Goal: Task Accomplishment & Management: Use online tool/utility

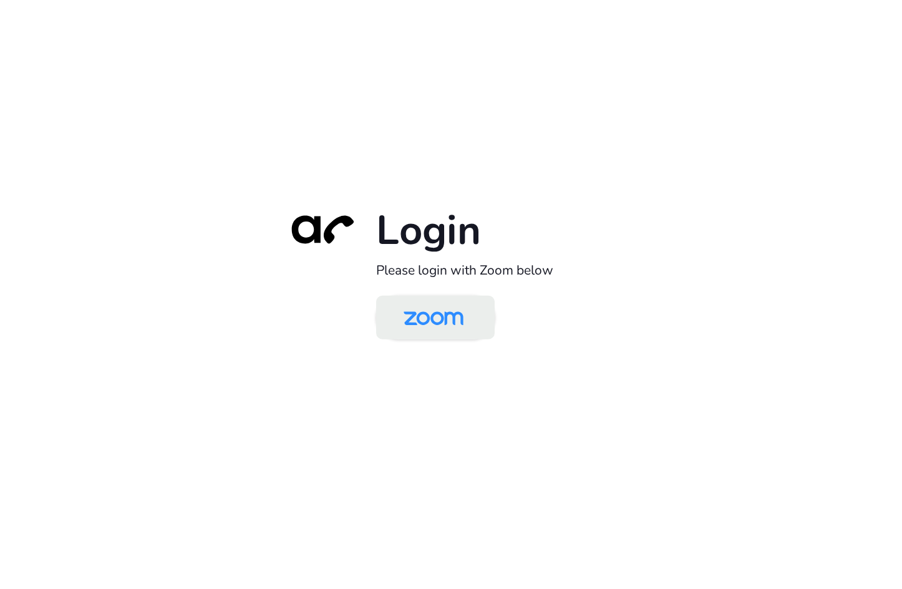
click at [452, 327] on img at bounding box center [433, 318] width 86 height 41
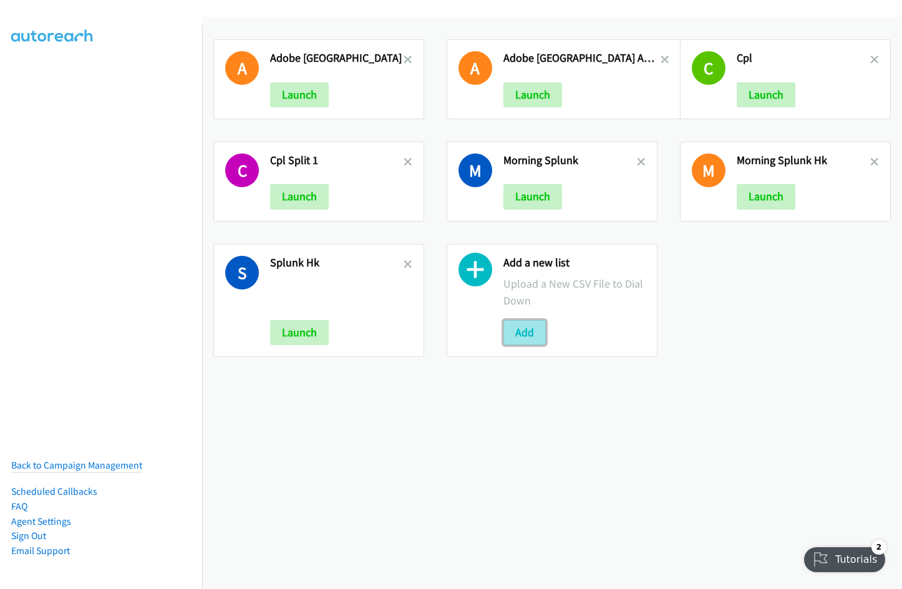
click at [523, 339] on button "Add" at bounding box center [524, 332] width 42 height 25
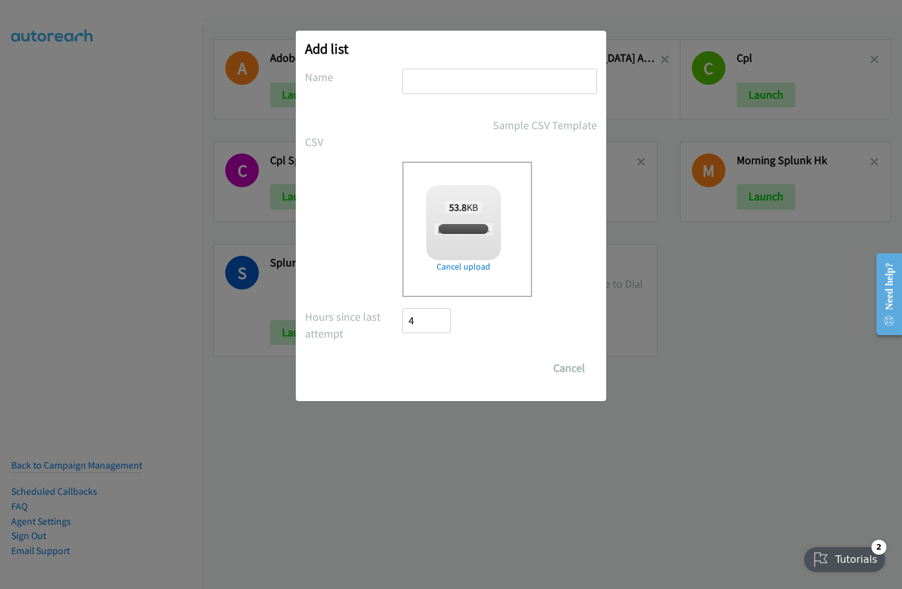
checkbox input "true"
click at [447, 85] on input "text" at bounding box center [499, 82] width 195 height 26
type input "HK Splunk Morning"
drag, startPoint x: 433, startPoint y: 364, endPoint x: 482, endPoint y: 335, distance: 56.3
click at [433, 364] on input "Save List" at bounding box center [434, 368] width 65 height 25
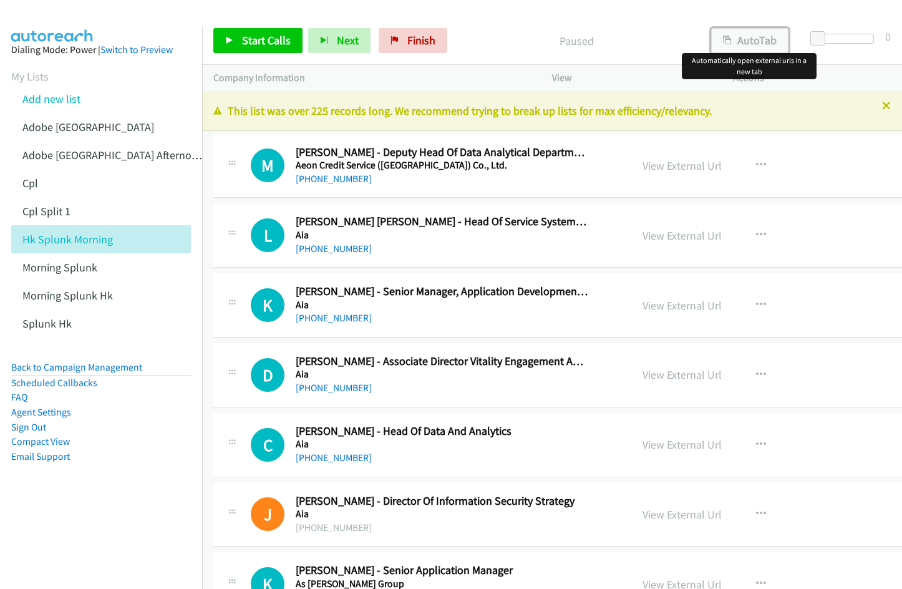
click at [725, 37] on icon "button" at bounding box center [727, 41] width 9 height 9
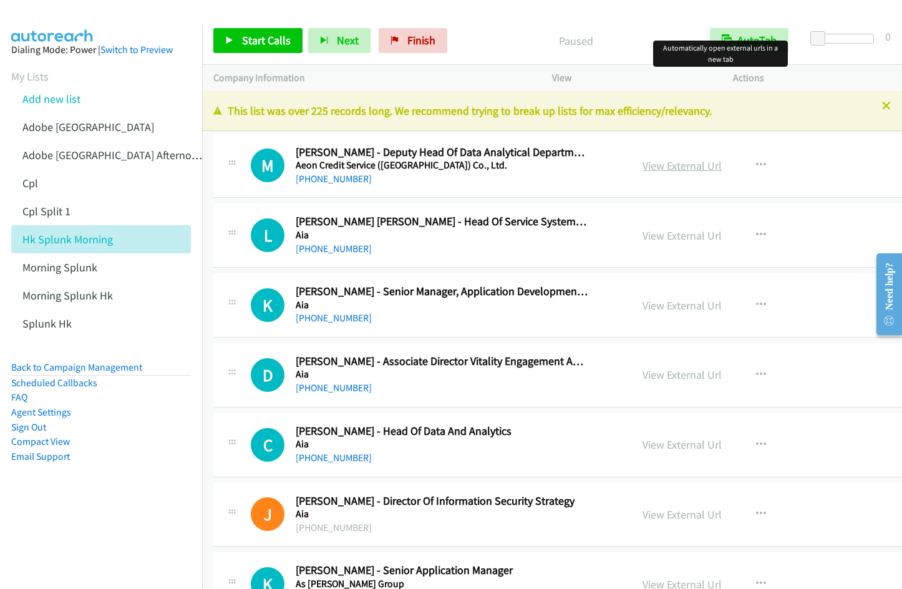
click at [642, 170] on link "View External Url" at bounding box center [681, 165] width 79 height 14
click at [882, 107] on icon at bounding box center [886, 106] width 9 height 9
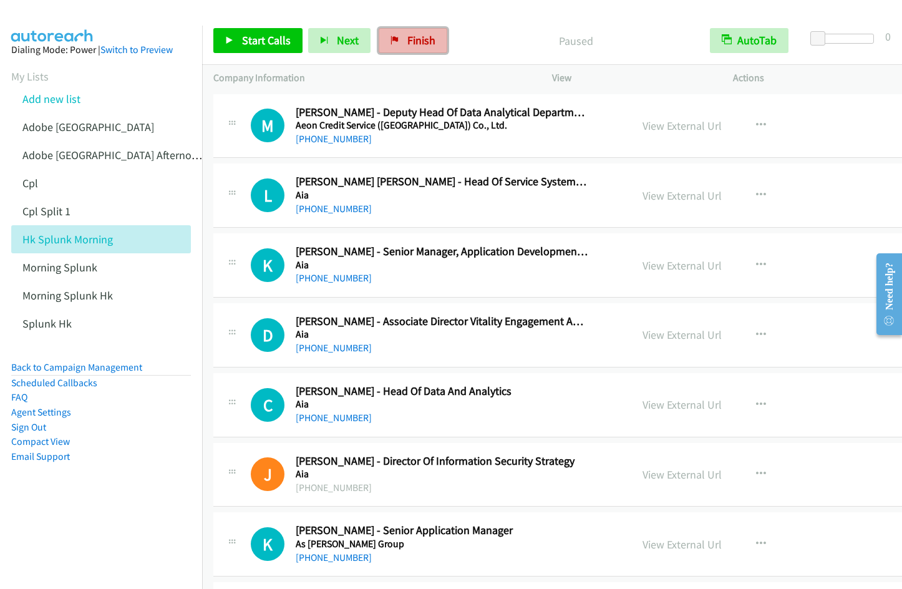
click at [408, 51] on link "Finish" at bounding box center [413, 40] width 69 height 25
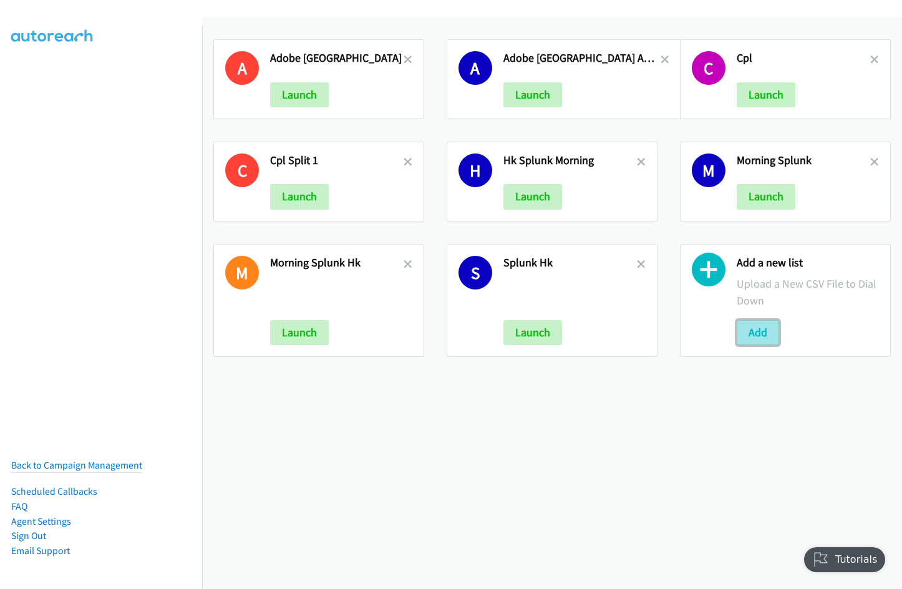
click at [757, 334] on button "Add" at bounding box center [758, 332] width 42 height 25
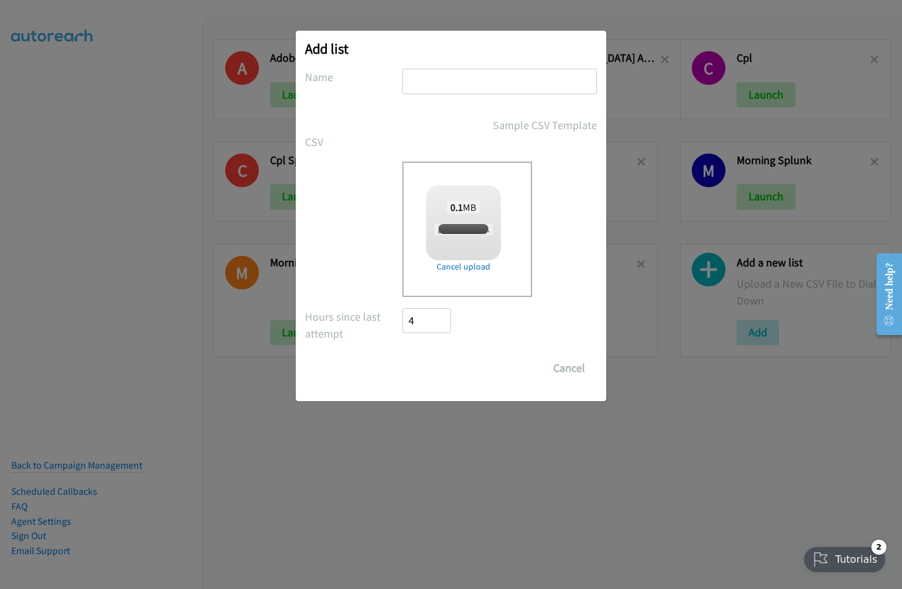
checkbox input "true"
click at [433, 84] on input "text" at bounding box center [499, 82] width 195 height 26
type input "Infor"
drag, startPoint x: 435, startPoint y: 370, endPoint x: 897, endPoint y: 367, distance: 461.6
click at [435, 370] on input "Save List" at bounding box center [434, 368] width 65 height 25
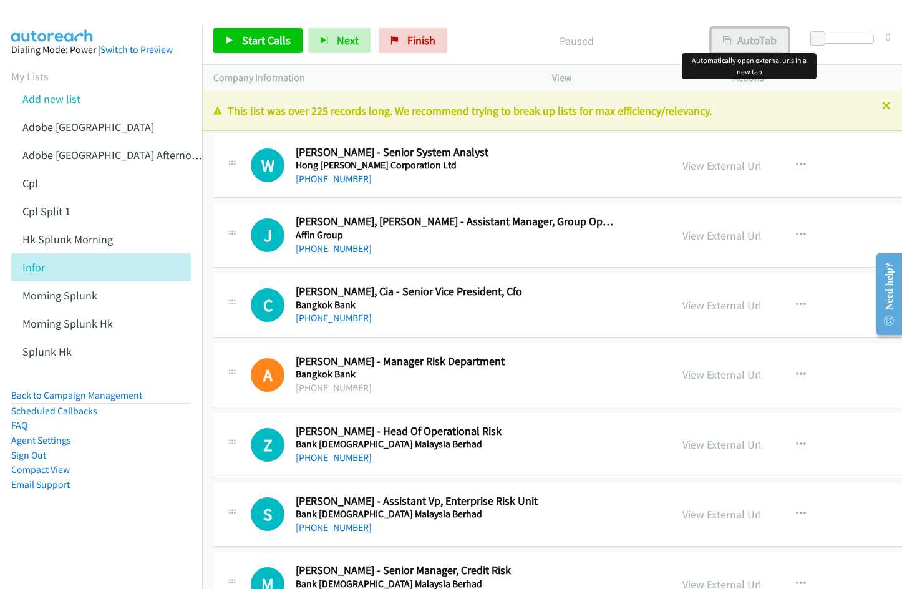
click at [748, 46] on button "AutoTab" at bounding box center [749, 40] width 77 height 25
click at [709, 165] on link "View External Url" at bounding box center [721, 165] width 79 height 14
click at [554, 15] on div at bounding box center [445, 24] width 891 height 48
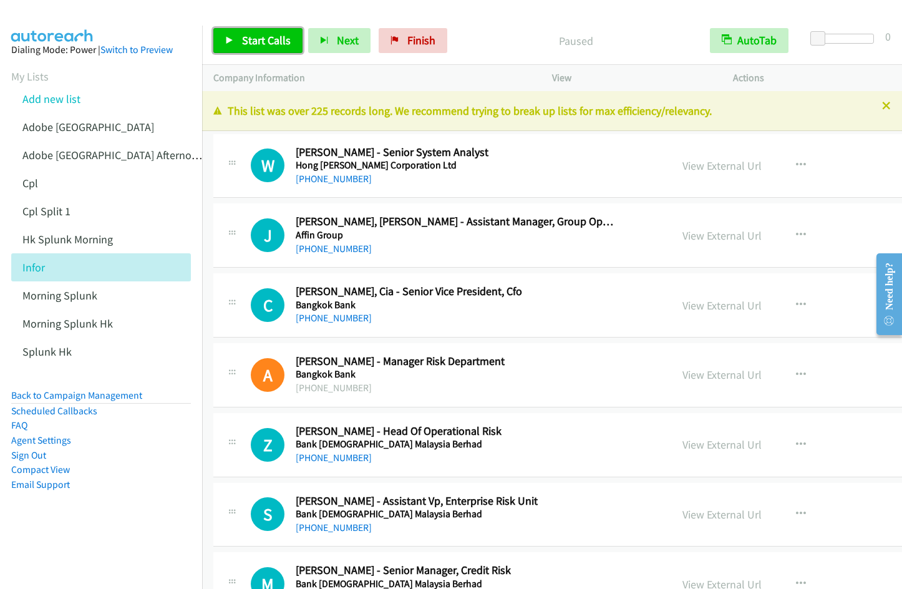
click at [240, 40] on link "Start Calls" at bounding box center [257, 40] width 89 height 25
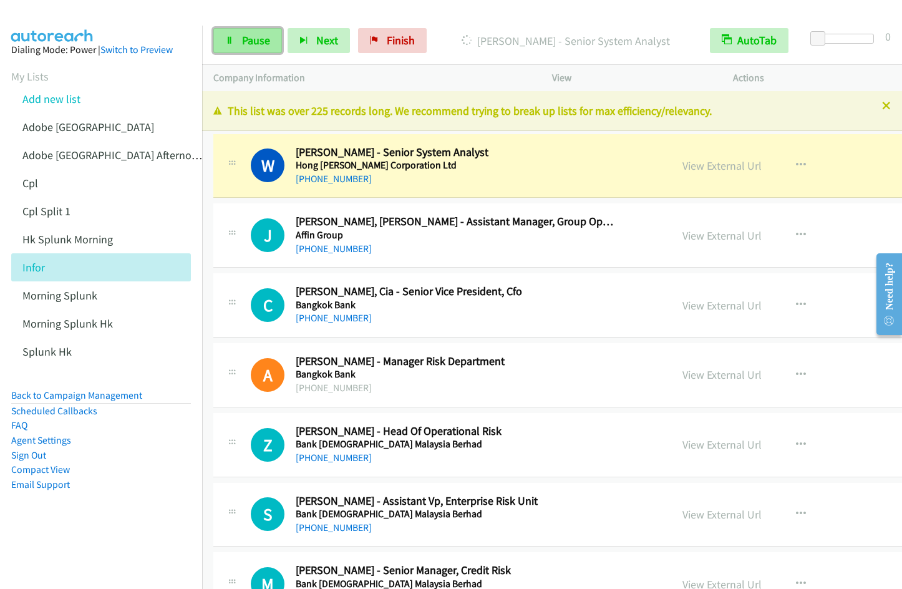
click at [254, 38] on span "Pause" at bounding box center [256, 40] width 28 height 14
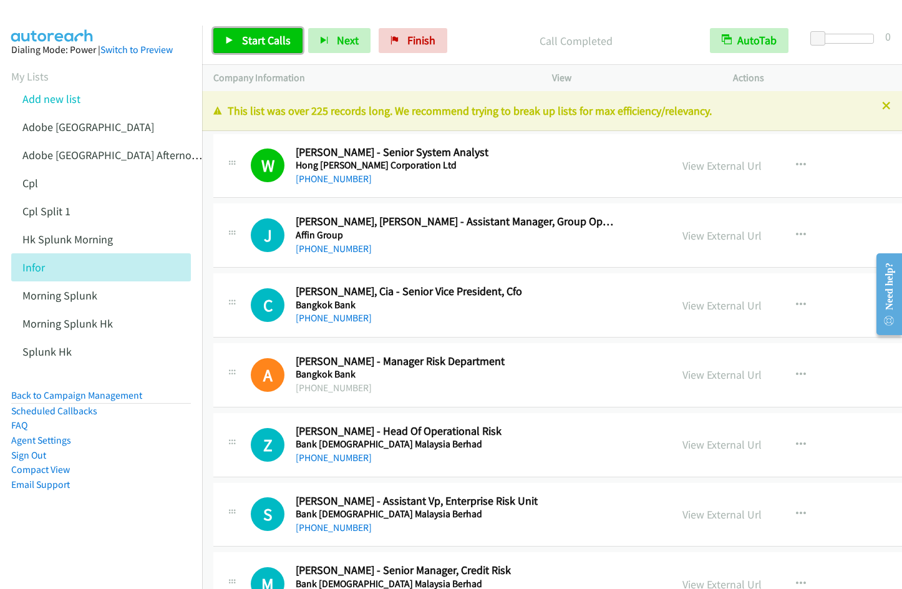
click at [267, 39] on span "Start Calls" at bounding box center [266, 40] width 49 height 14
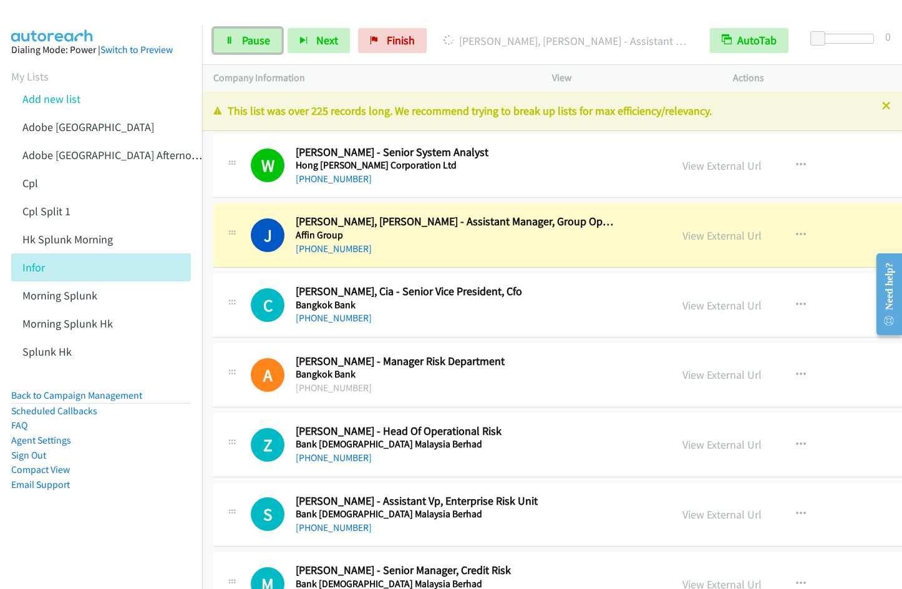
drag, startPoint x: 235, startPoint y: 41, endPoint x: 382, endPoint y: 6, distance: 150.8
click at [235, 41] on link "Pause" at bounding box center [247, 40] width 69 height 25
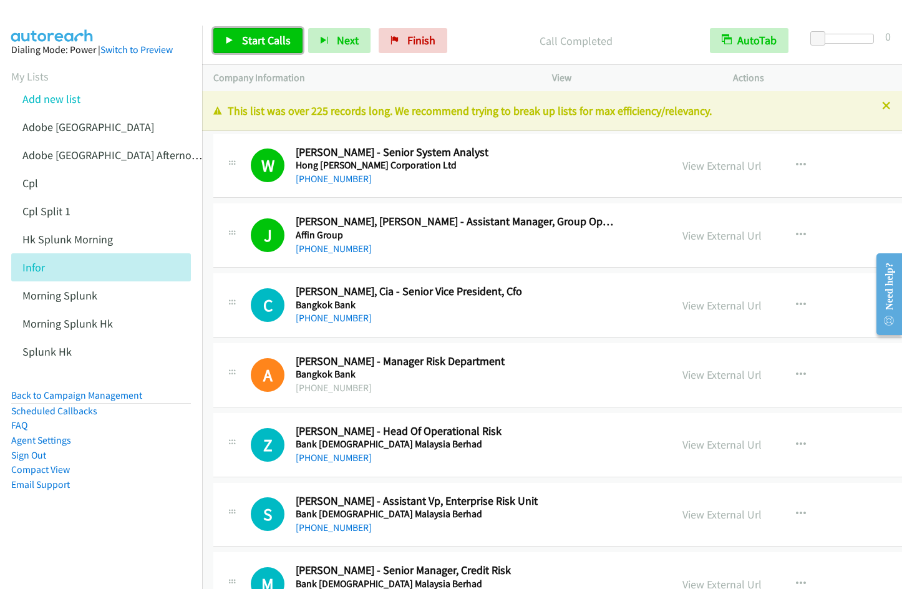
click at [270, 44] on span "Start Calls" at bounding box center [266, 40] width 49 height 14
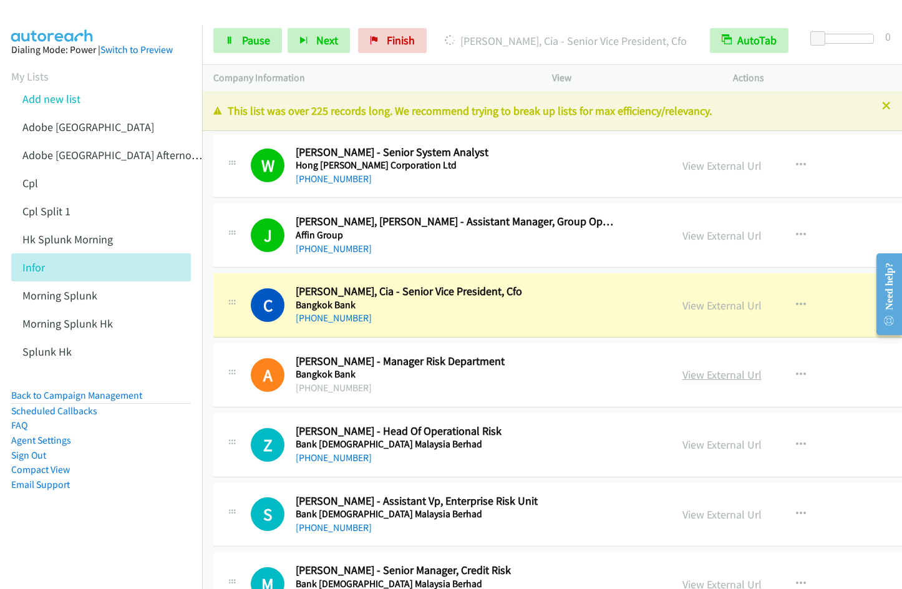
click at [710, 378] on link "View External Url" at bounding box center [721, 374] width 79 height 14
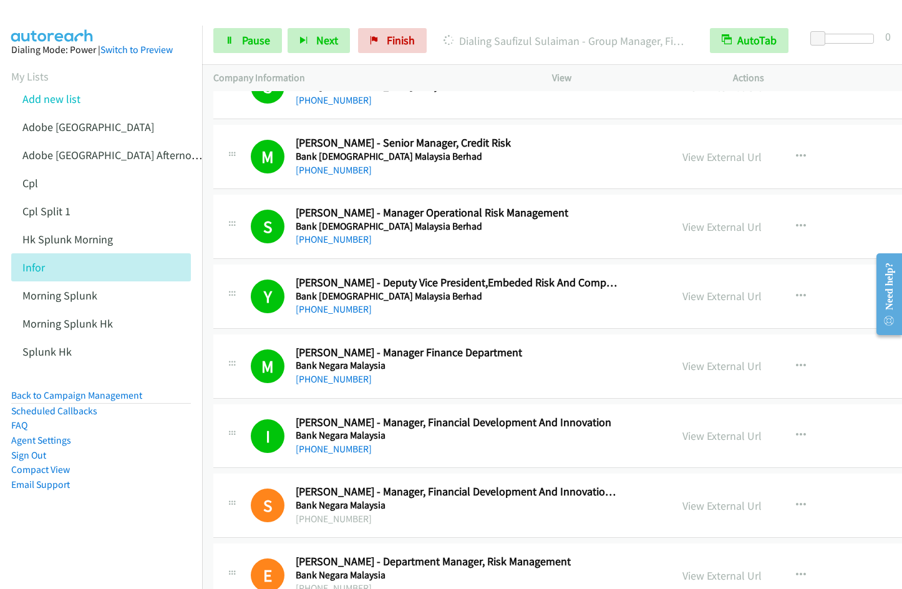
scroll to position [854, 0]
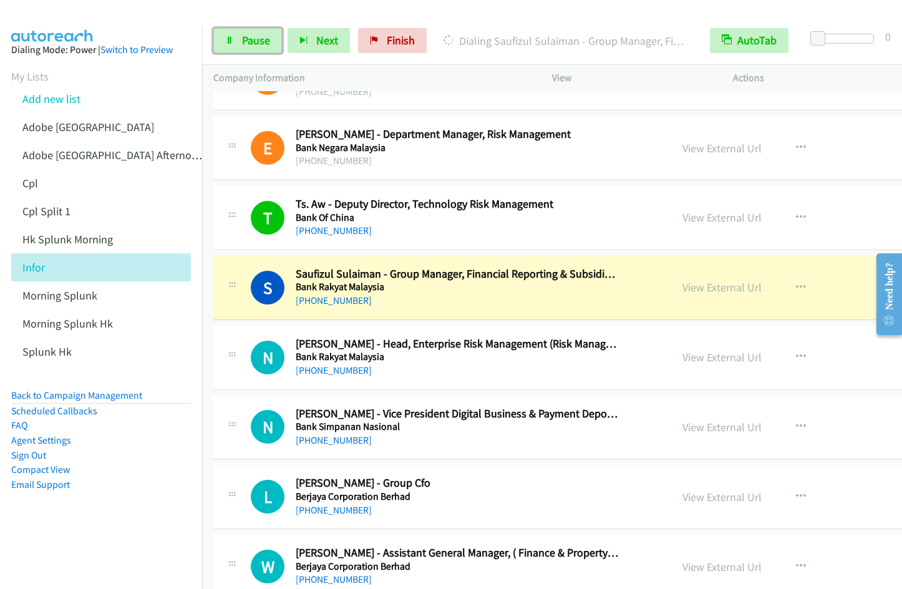
drag, startPoint x: 258, startPoint y: 42, endPoint x: 410, endPoint y: 1, distance: 157.7
click at [258, 42] on span "Pause" at bounding box center [256, 40] width 28 height 14
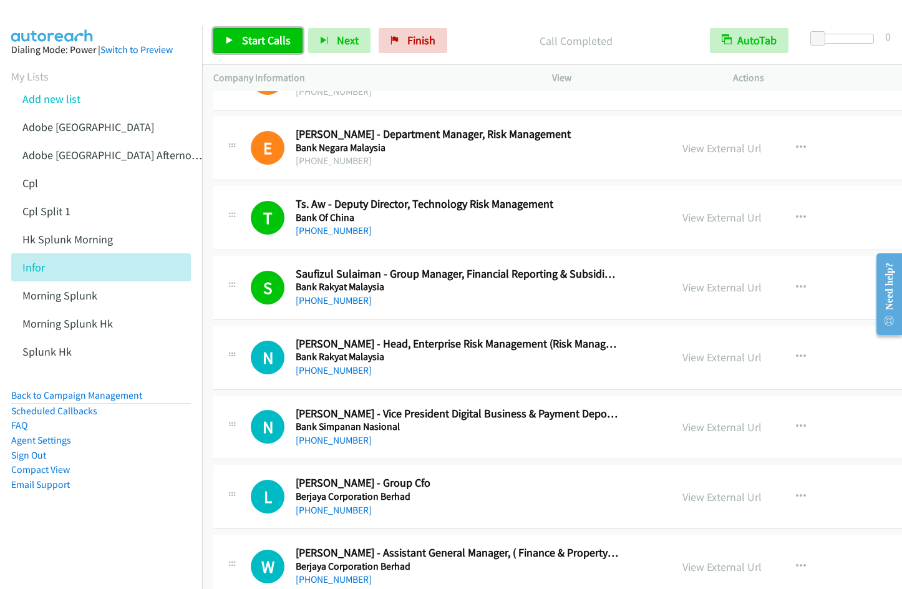
drag, startPoint x: 266, startPoint y: 39, endPoint x: 279, endPoint y: 39, distance: 13.1
click at [266, 39] on span "Start Calls" at bounding box center [266, 40] width 49 height 14
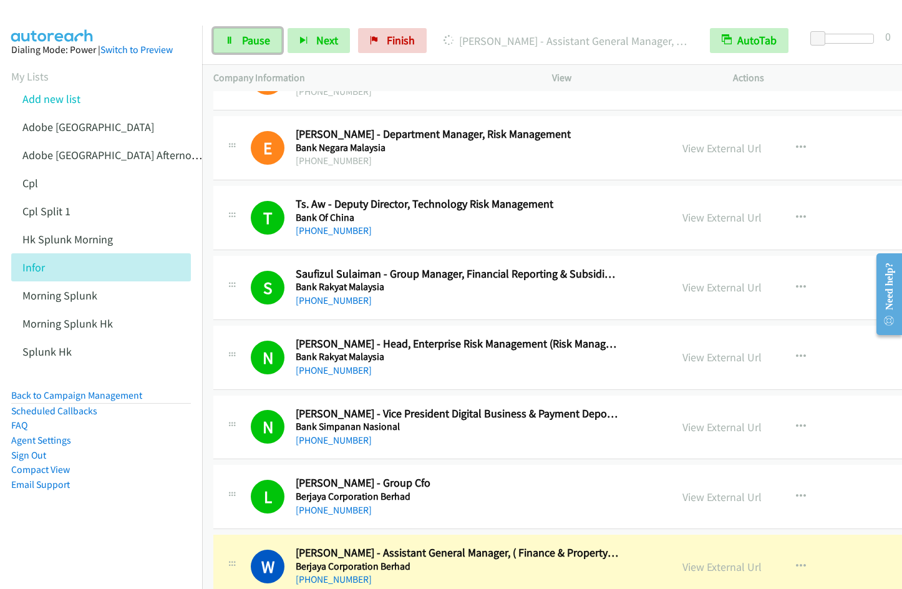
drag, startPoint x: 256, startPoint y: 41, endPoint x: 302, endPoint y: 24, distance: 48.5
click at [256, 41] on span "Pause" at bounding box center [256, 40] width 28 height 14
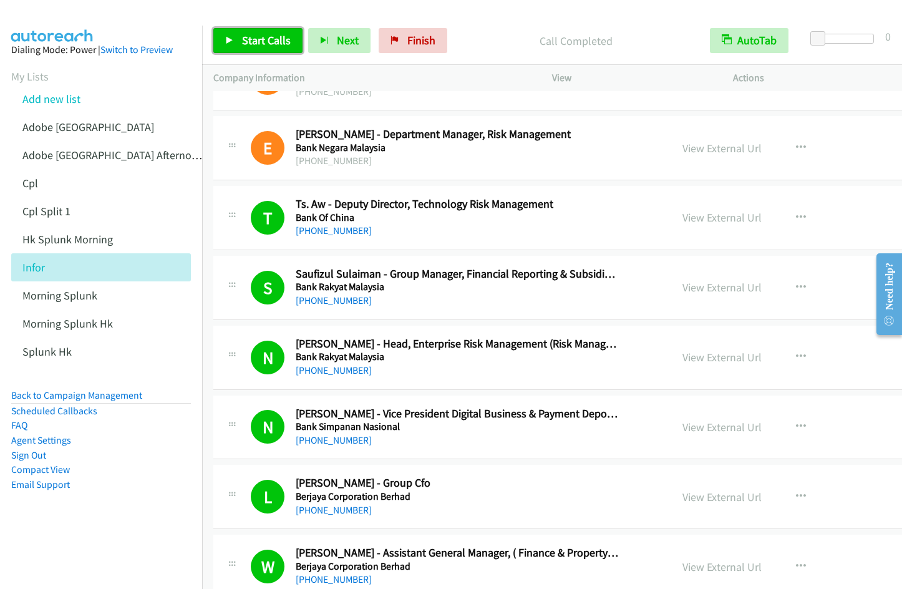
click at [245, 39] on span "Start Calls" at bounding box center [266, 40] width 49 height 14
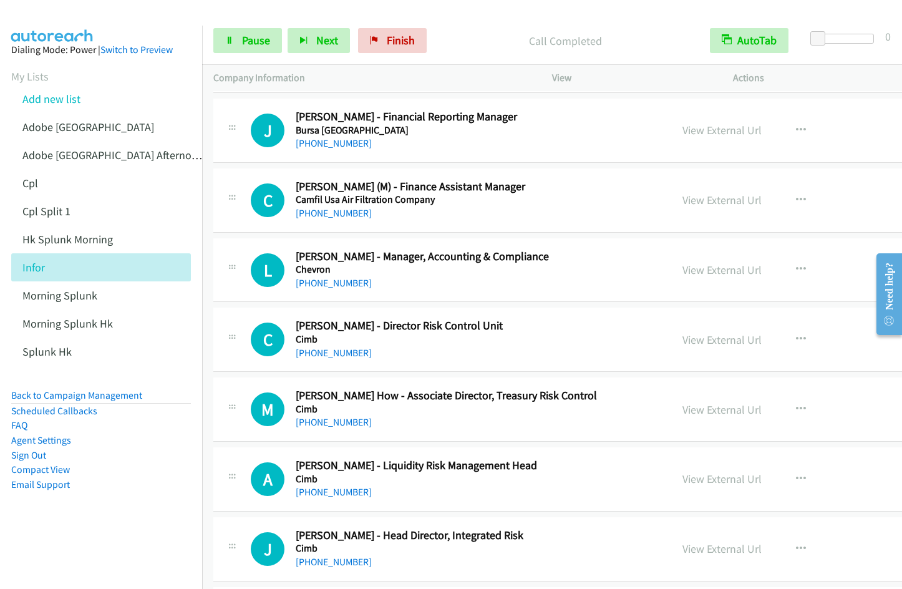
scroll to position [1684, 0]
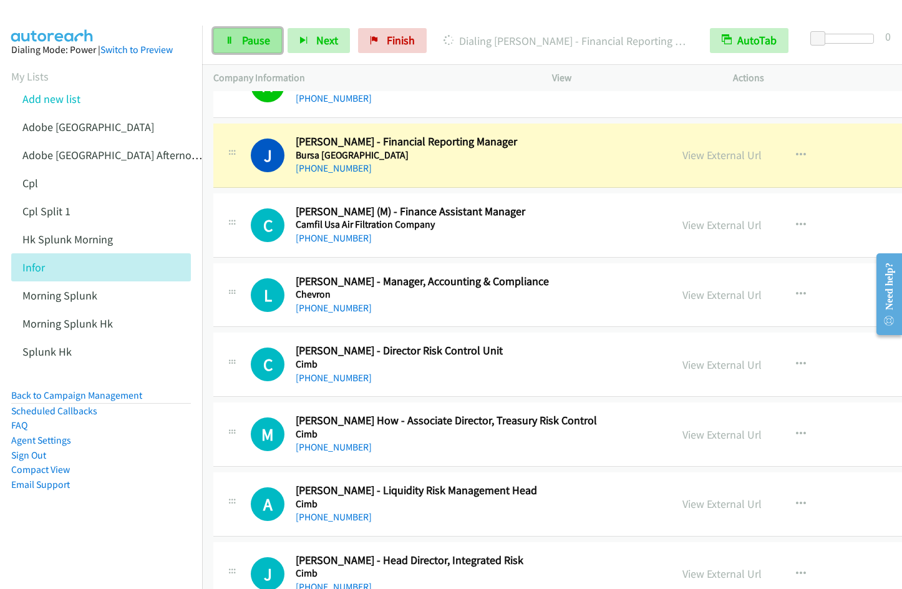
click at [242, 39] on span "Pause" at bounding box center [256, 40] width 28 height 14
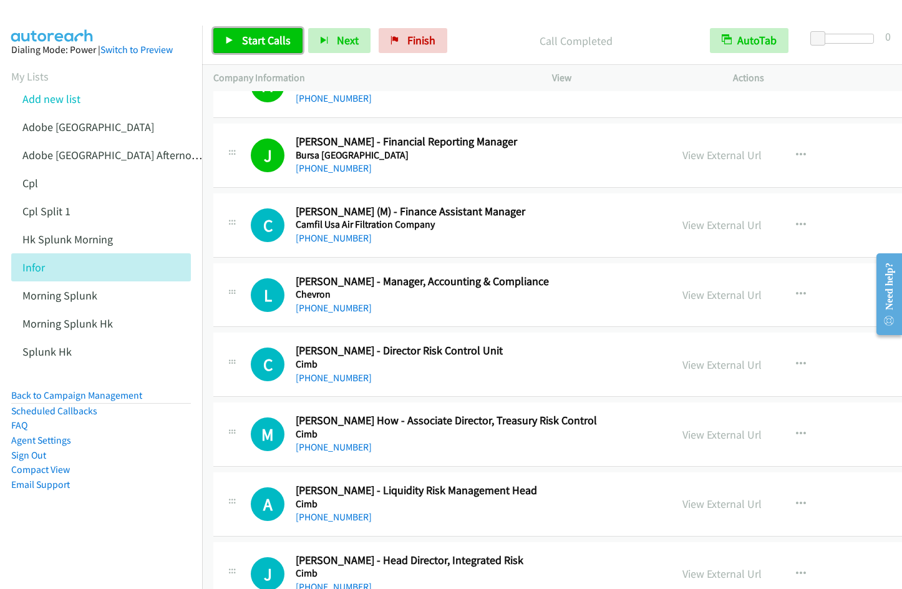
click at [256, 38] on span "Start Calls" at bounding box center [266, 40] width 49 height 14
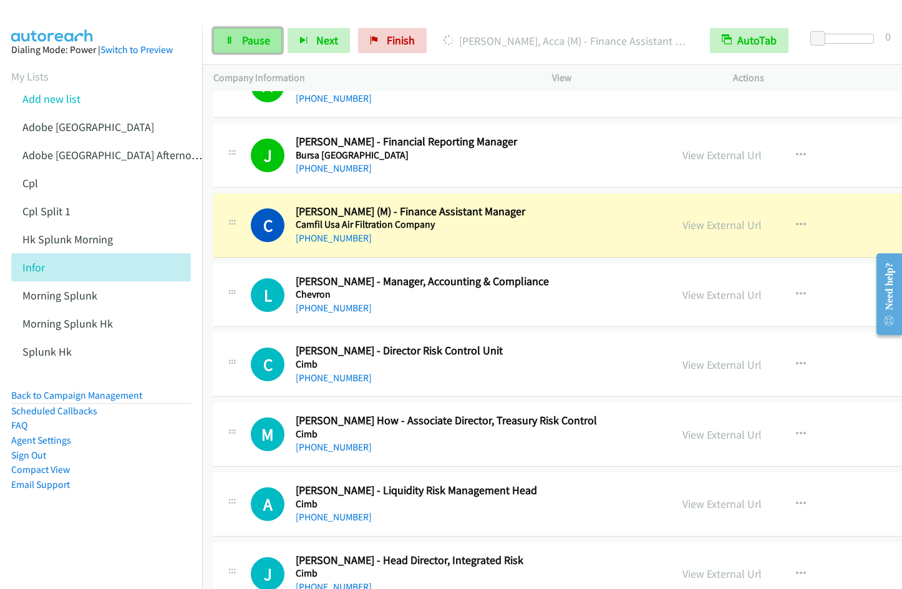
click at [238, 34] on link "Pause" at bounding box center [247, 40] width 69 height 25
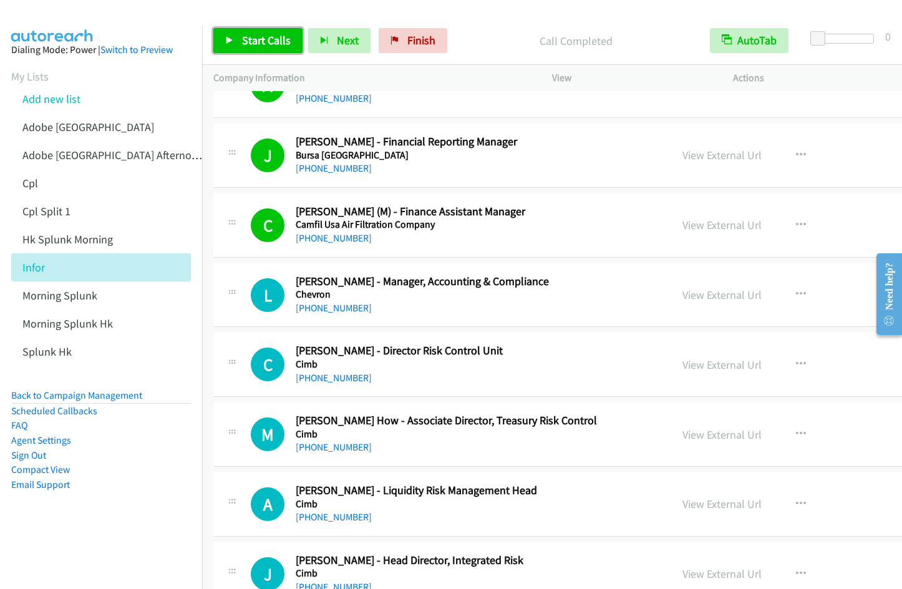
click at [251, 42] on span "Start Calls" at bounding box center [266, 40] width 49 height 14
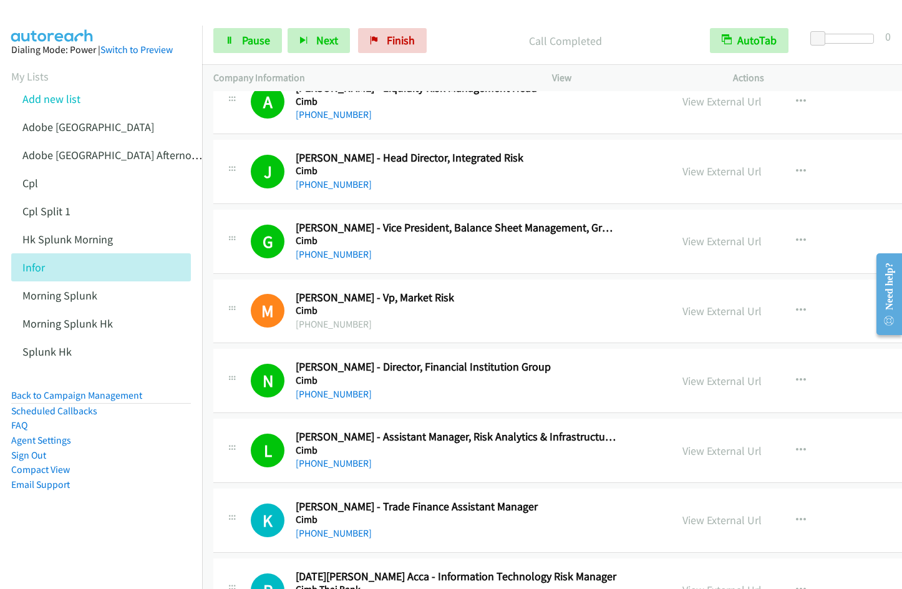
scroll to position [2514, 0]
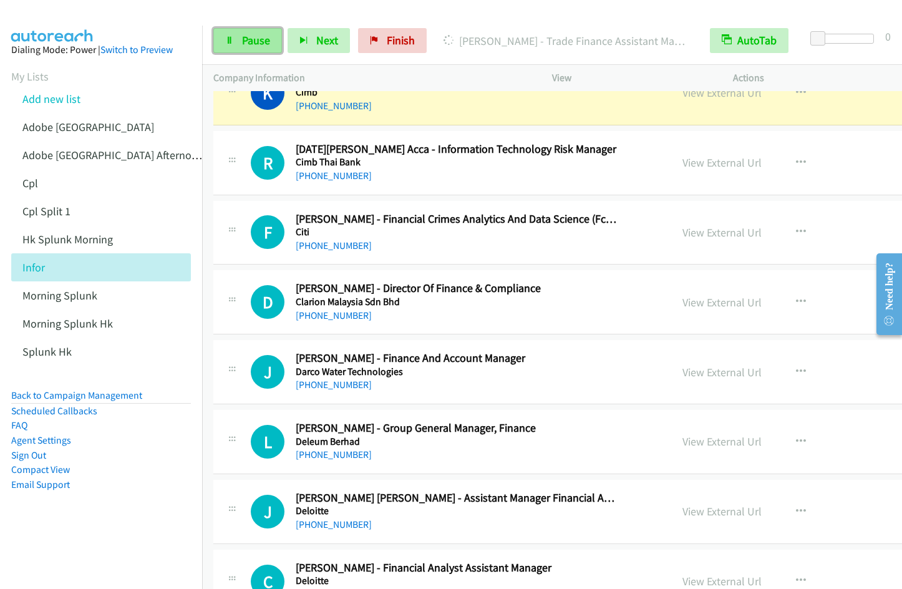
click at [258, 37] on span "Pause" at bounding box center [256, 40] width 28 height 14
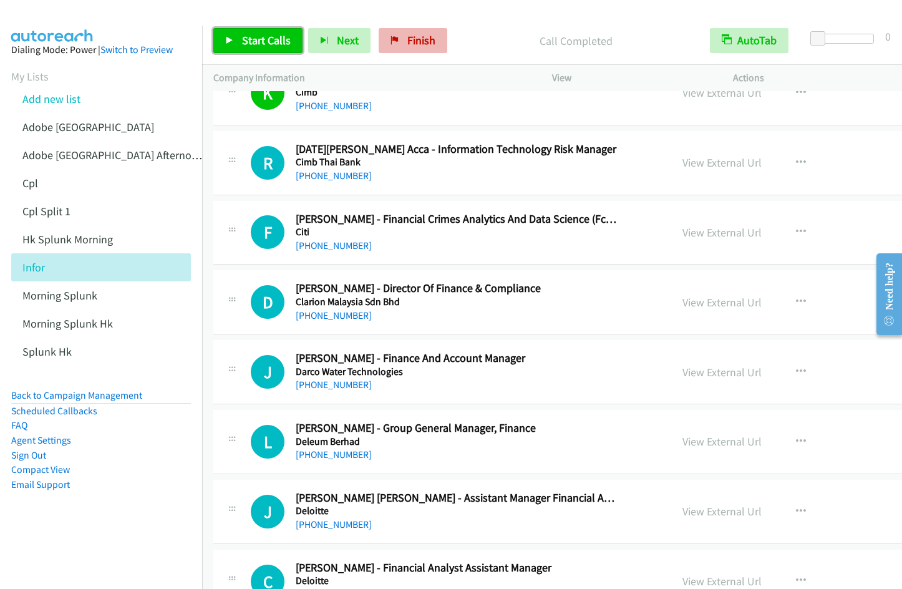
drag, startPoint x: 268, startPoint y: 37, endPoint x: 412, endPoint y: 41, distance: 144.7
click at [267, 37] on span "Start Calls" at bounding box center [266, 40] width 49 height 14
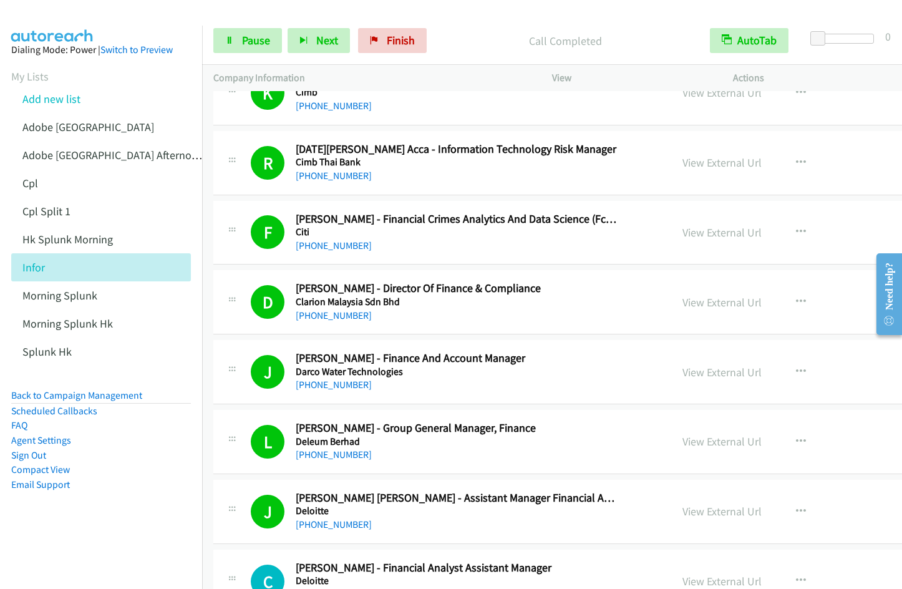
scroll to position [2941, 0]
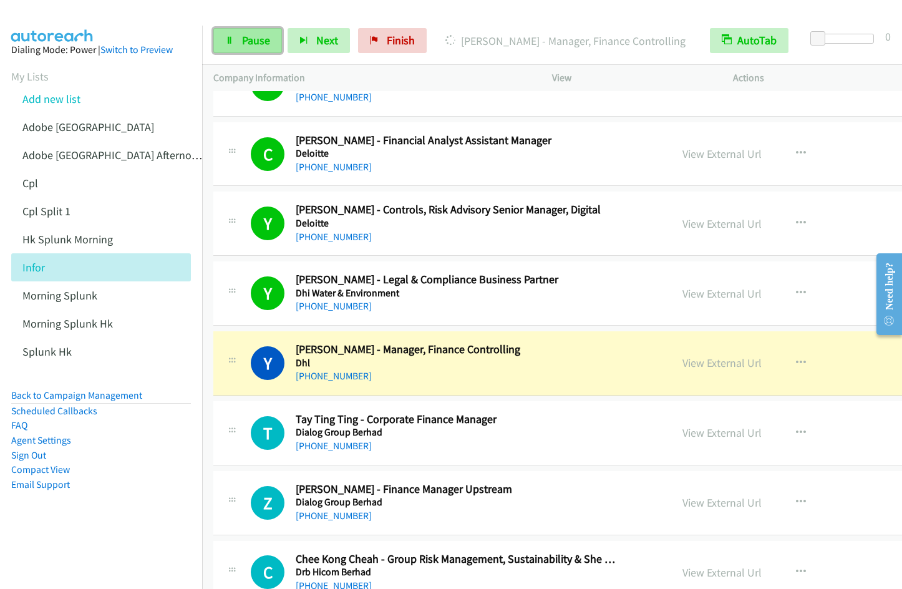
click at [253, 42] on span "Pause" at bounding box center [256, 40] width 28 height 14
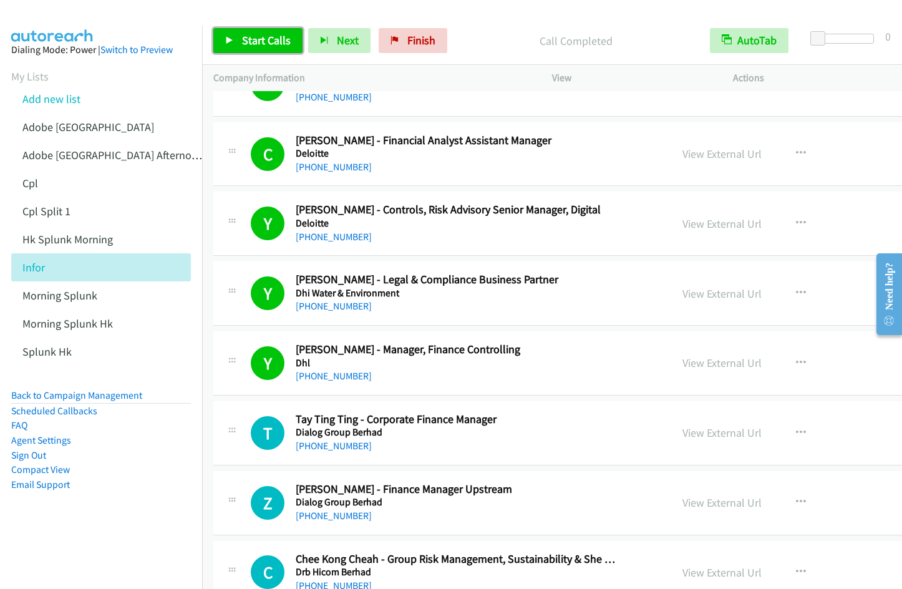
click at [249, 36] on span "Start Calls" at bounding box center [266, 40] width 49 height 14
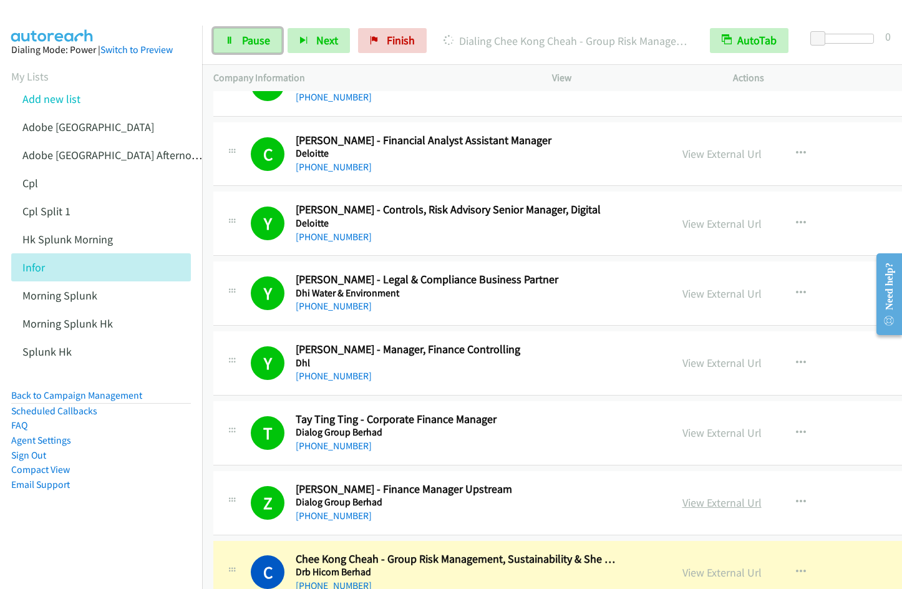
click at [730, 505] on link "View External Url" at bounding box center [721, 502] width 79 height 14
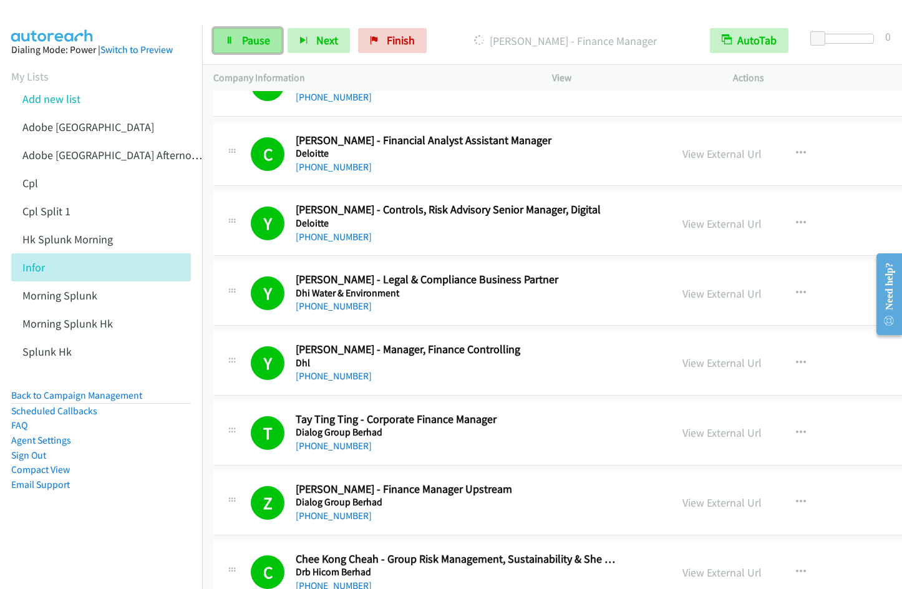
click at [237, 44] on link "Pause" at bounding box center [247, 40] width 69 height 25
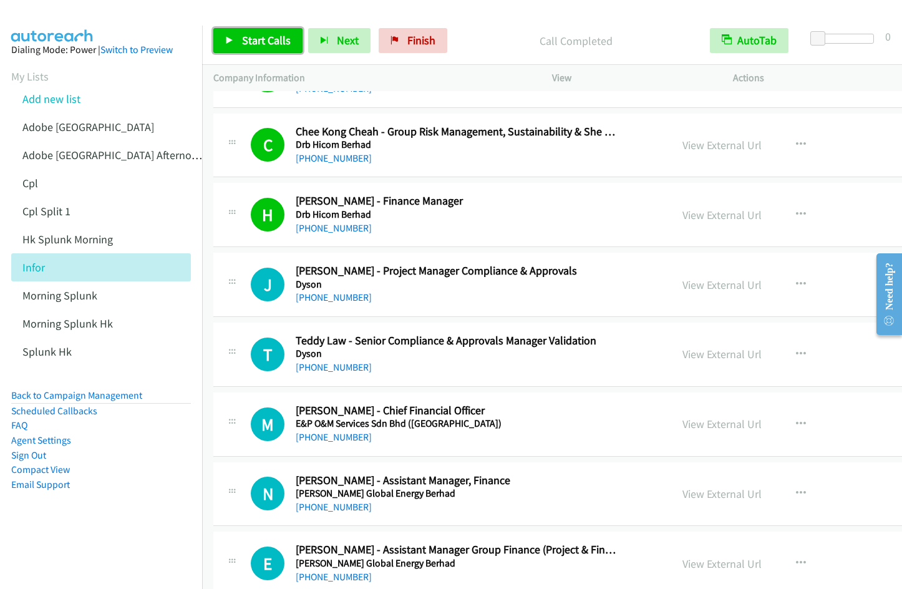
click at [274, 47] on span "Start Calls" at bounding box center [266, 40] width 49 height 14
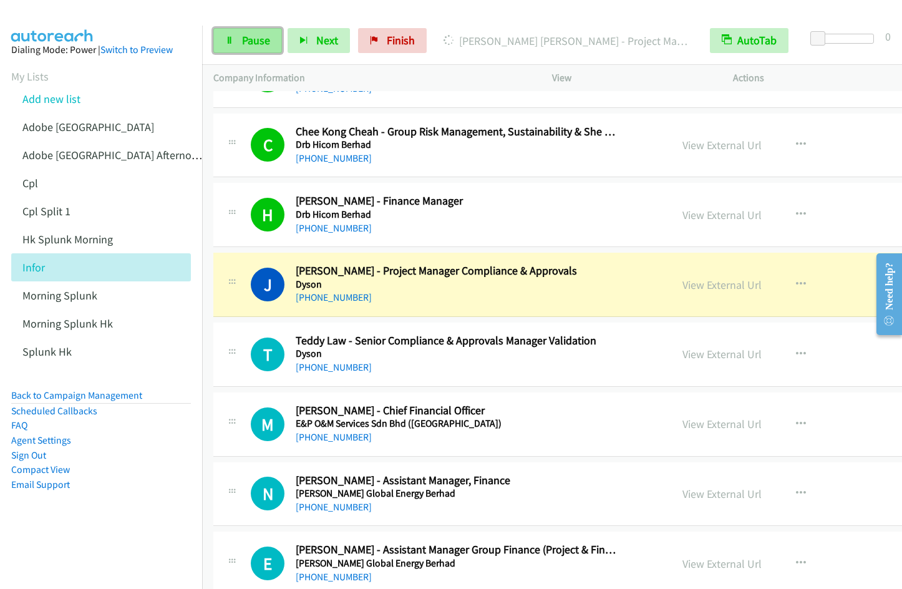
click at [244, 35] on span "Pause" at bounding box center [256, 40] width 28 height 14
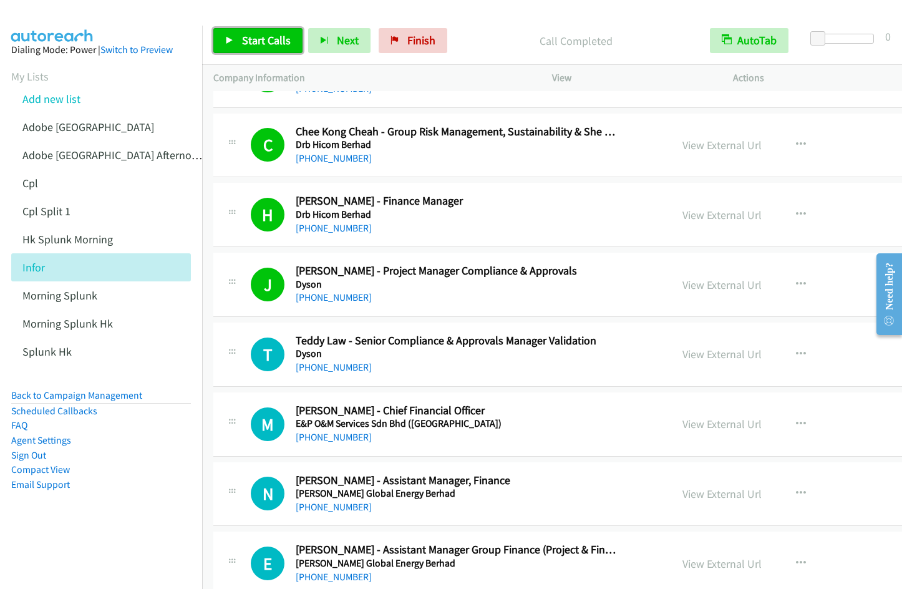
click at [256, 31] on link "Start Calls" at bounding box center [257, 40] width 89 height 25
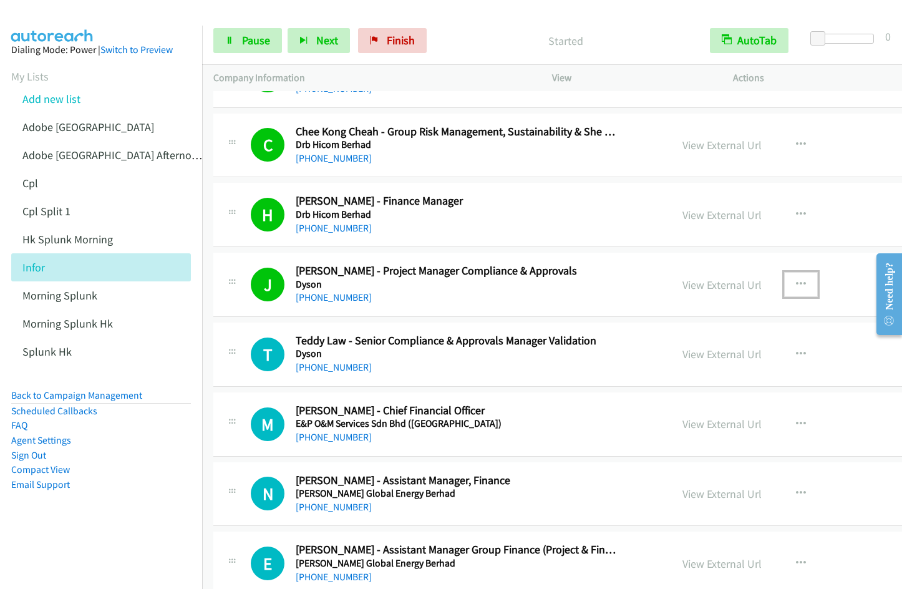
click at [806, 279] on icon "button" at bounding box center [801, 284] width 10 height 10
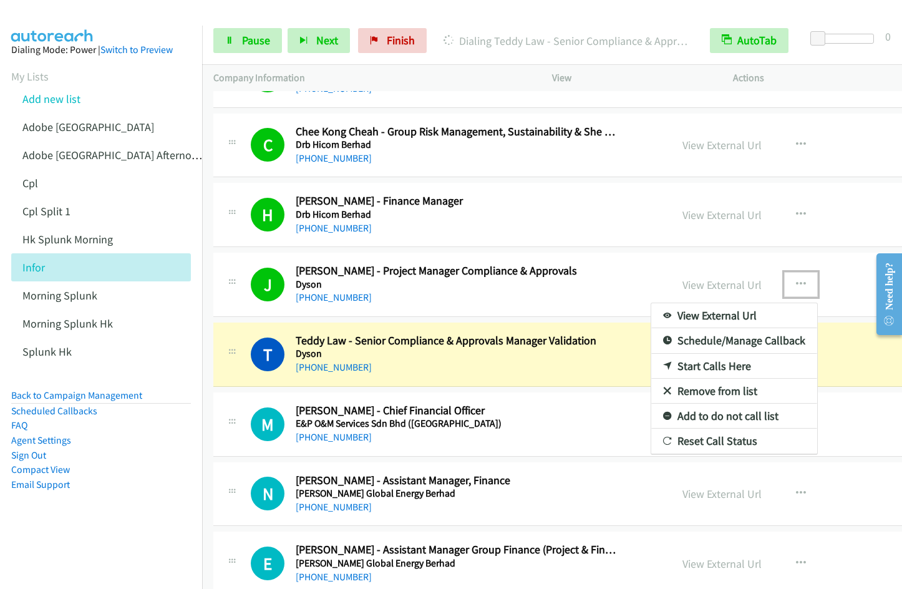
click at [708, 389] on link "Remove from list" at bounding box center [734, 391] width 166 height 25
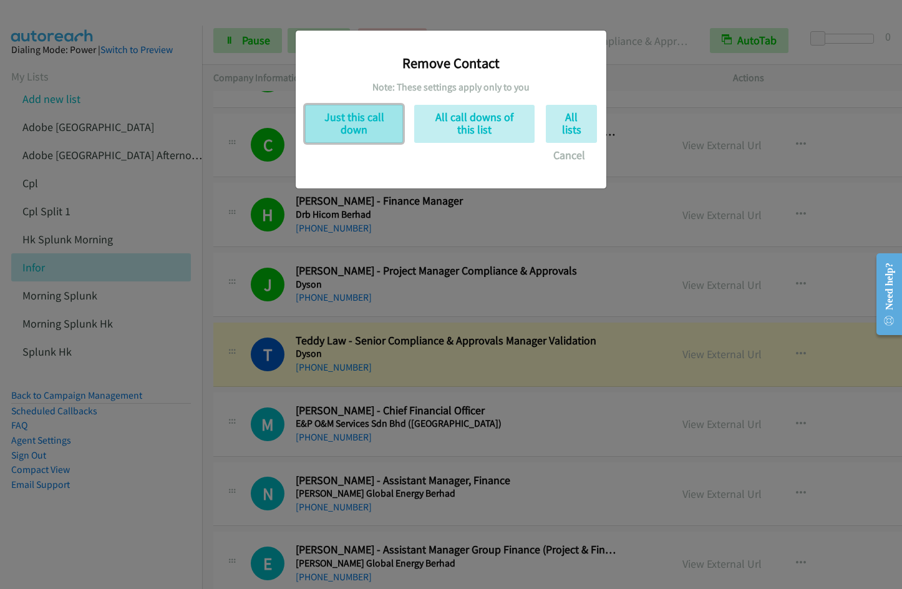
click at [334, 120] on button "Just this call down" at bounding box center [354, 124] width 98 height 38
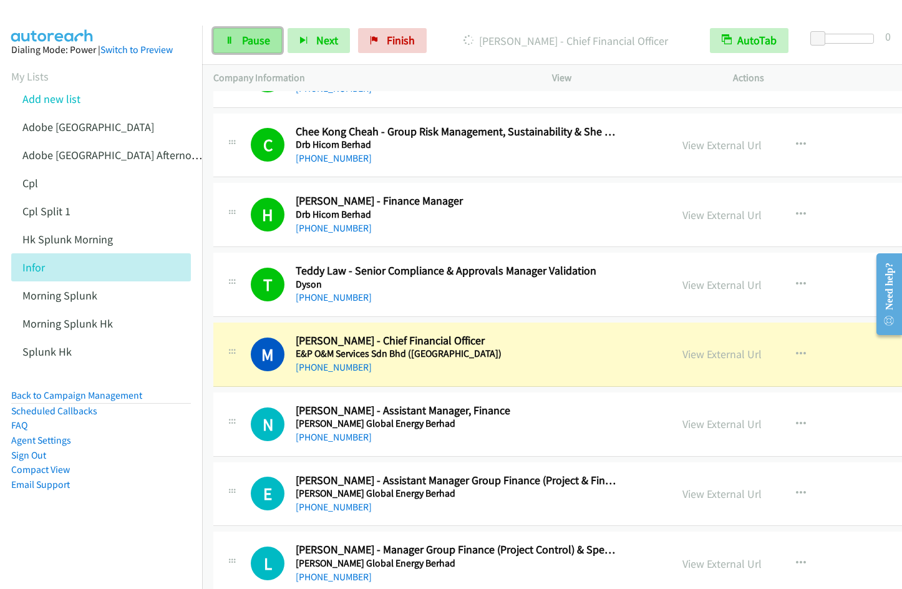
drag, startPoint x: 246, startPoint y: 42, endPoint x: 255, endPoint y: 42, distance: 8.8
click at [246, 42] on span "Pause" at bounding box center [256, 40] width 28 height 14
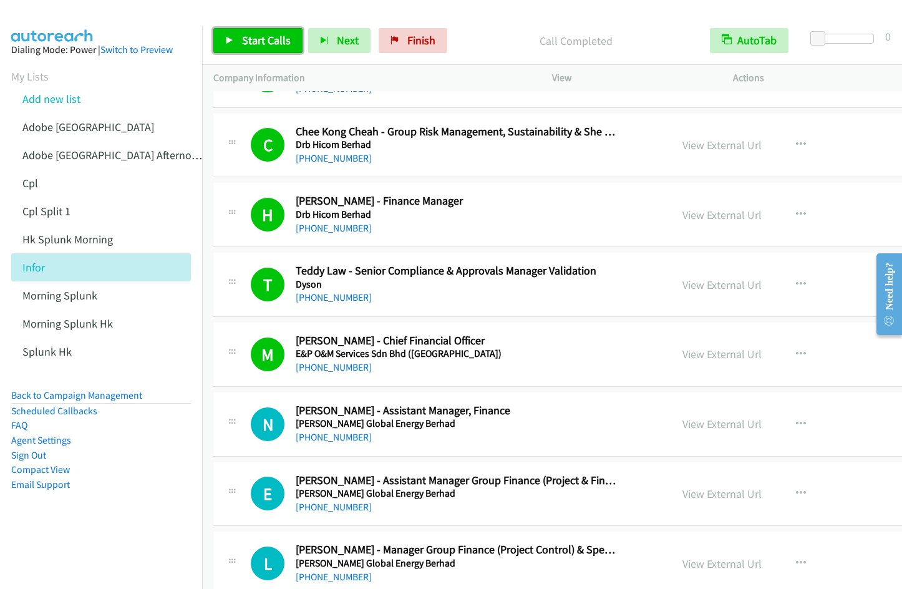
click at [237, 42] on link "Start Calls" at bounding box center [257, 40] width 89 height 25
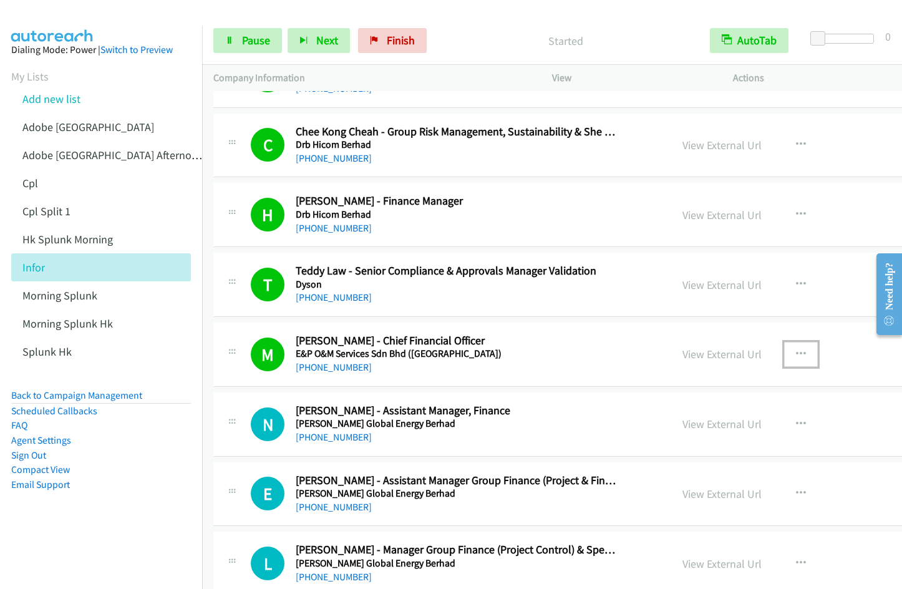
click at [805, 352] on icon "button" at bounding box center [801, 354] width 10 height 10
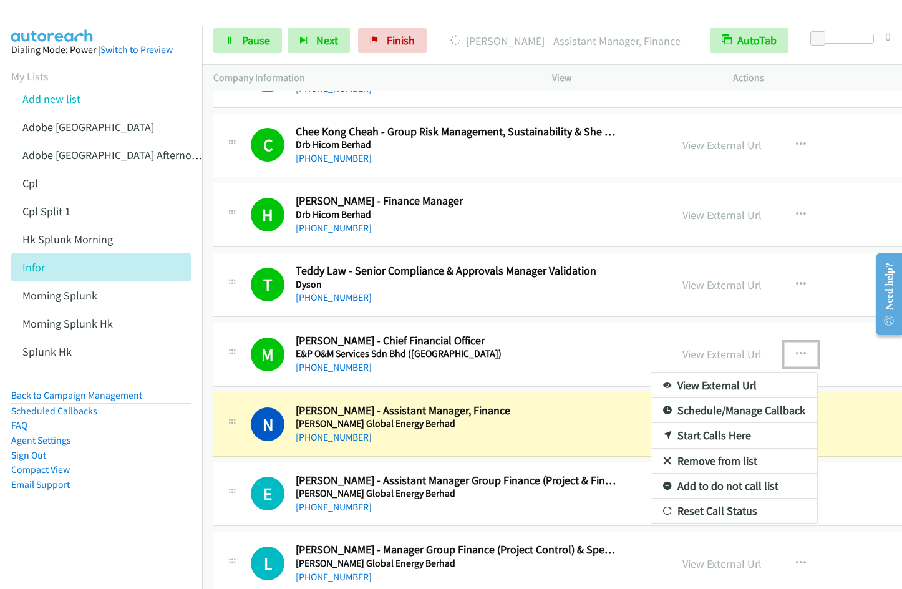
click at [716, 459] on link "Remove from list" at bounding box center [734, 460] width 166 height 25
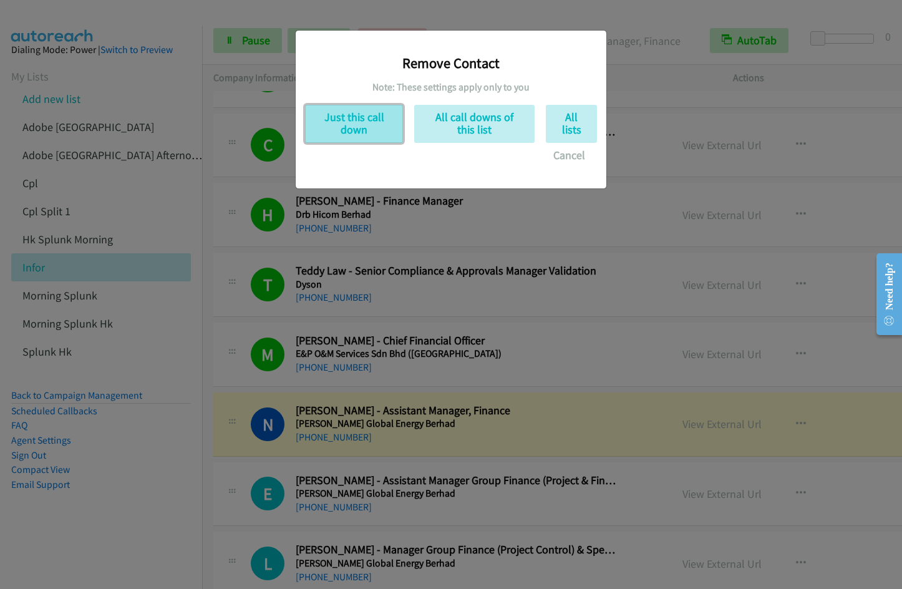
click at [374, 126] on button "Just this call down" at bounding box center [354, 124] width 98 height 38
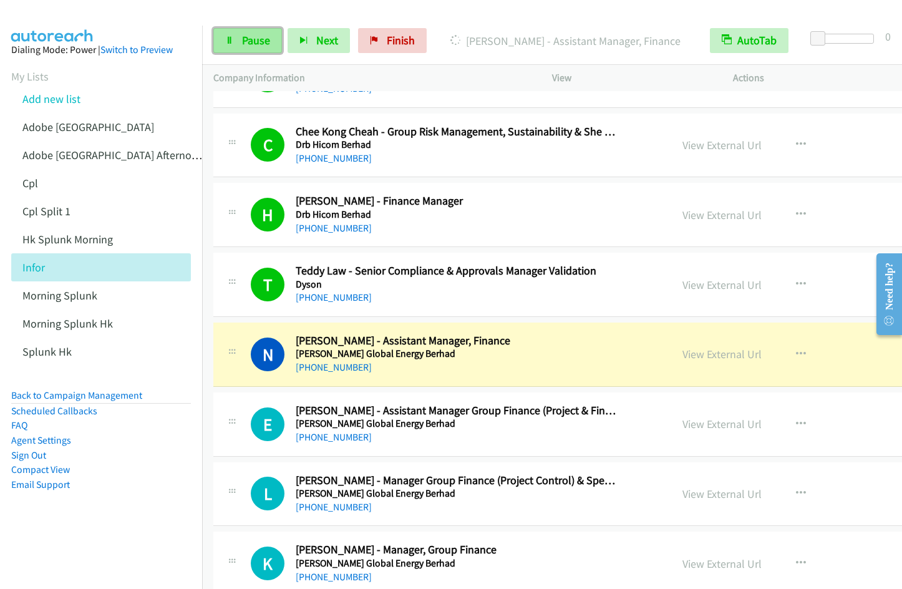
click at [243, 40] on span "Pause" at bounding box center [256, 40] width 28 height 14
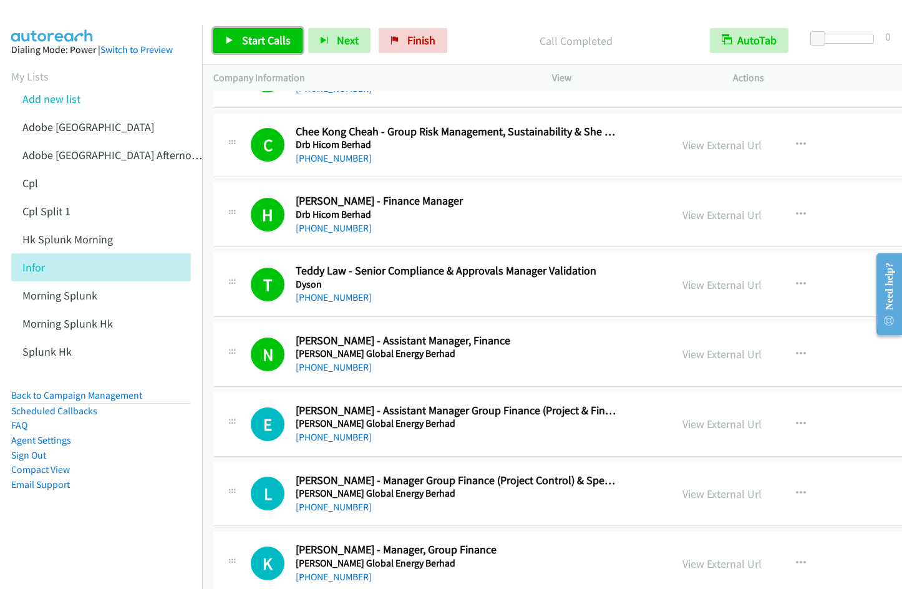
click at [265, 41] on span "Start Calls" at bounding box center [266, 40] width 49 height 14
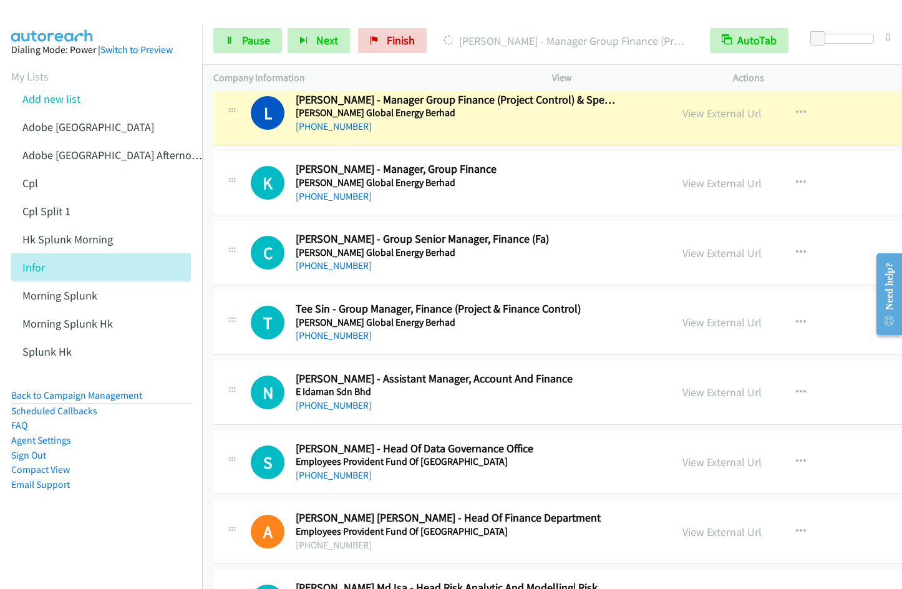
scroll to position [3745, 0]
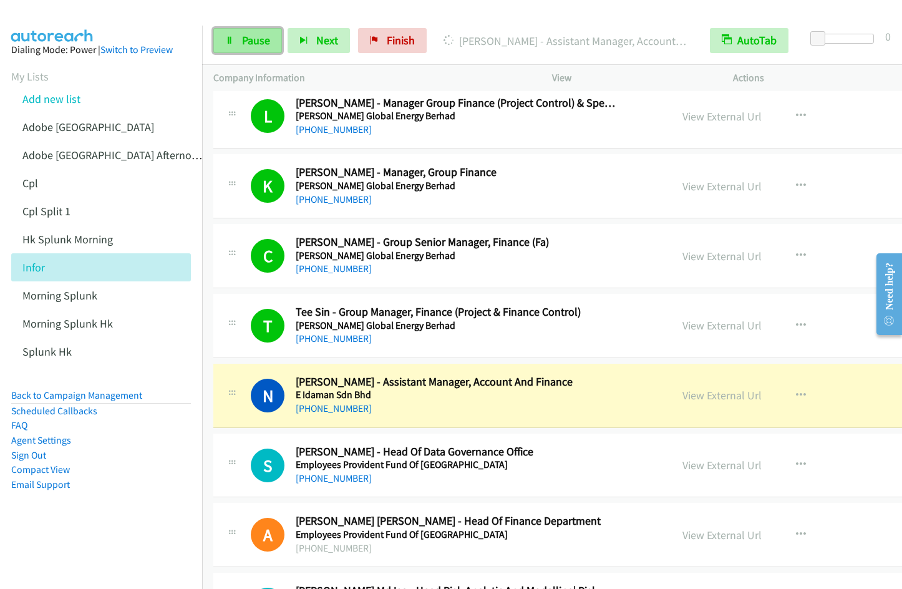
click at [261, 42] on span "Pause" at bounding box center [256, 40] width 28 height 14
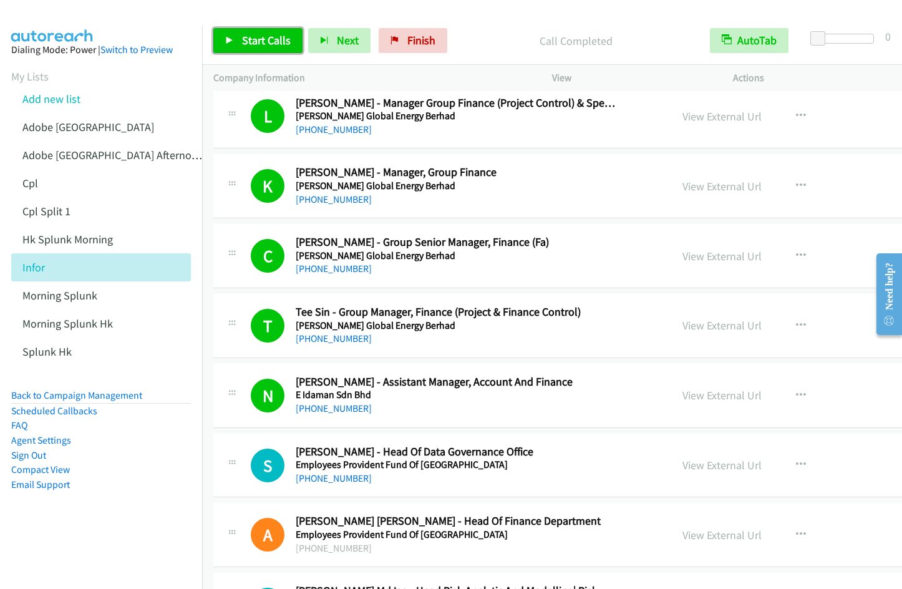
click at [261, 43] on span "Start Calls" at bounding box center [266, 40] width 49 height 14
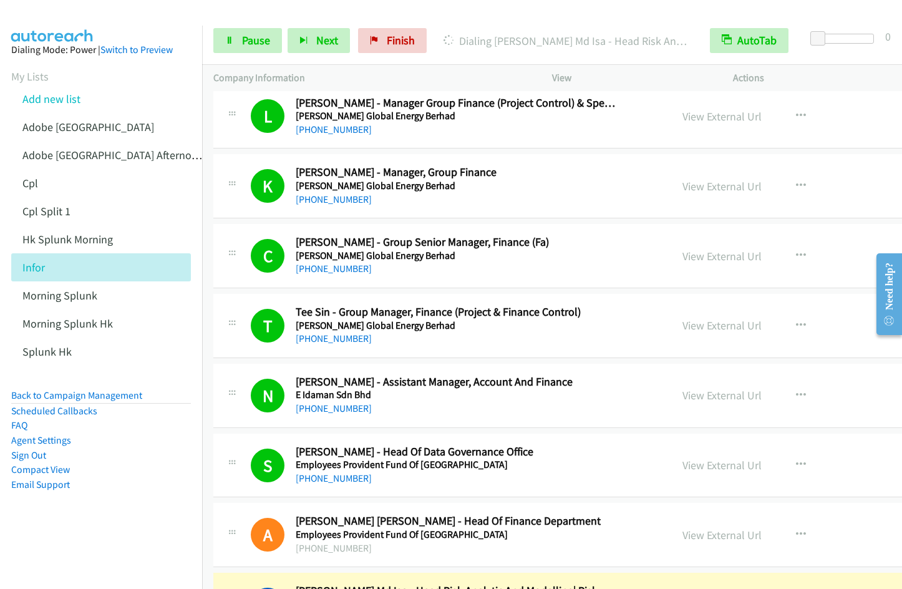
scroll to position [4173, 0]
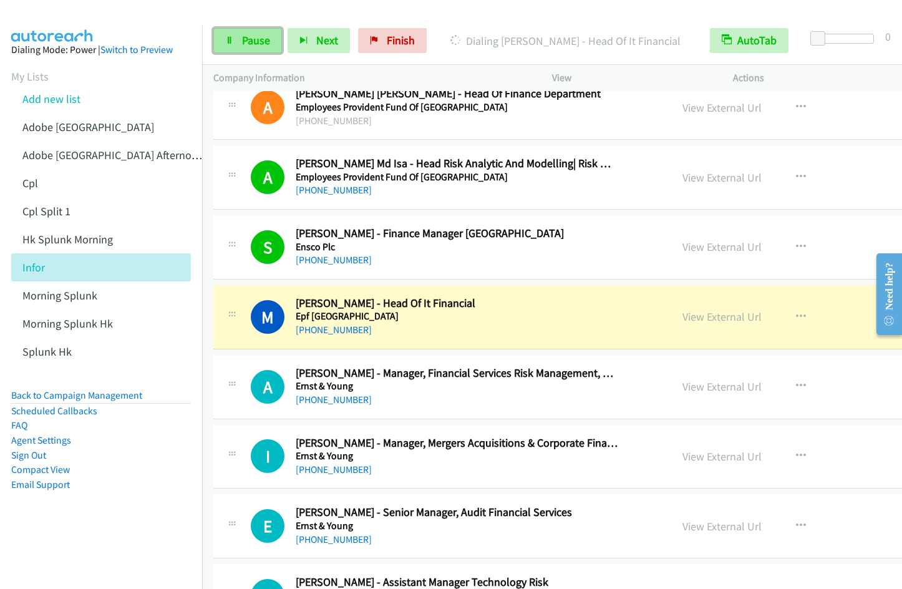
click at [239, 46] on link "Pause" at bounding box center [247, 40] width 69 height 25
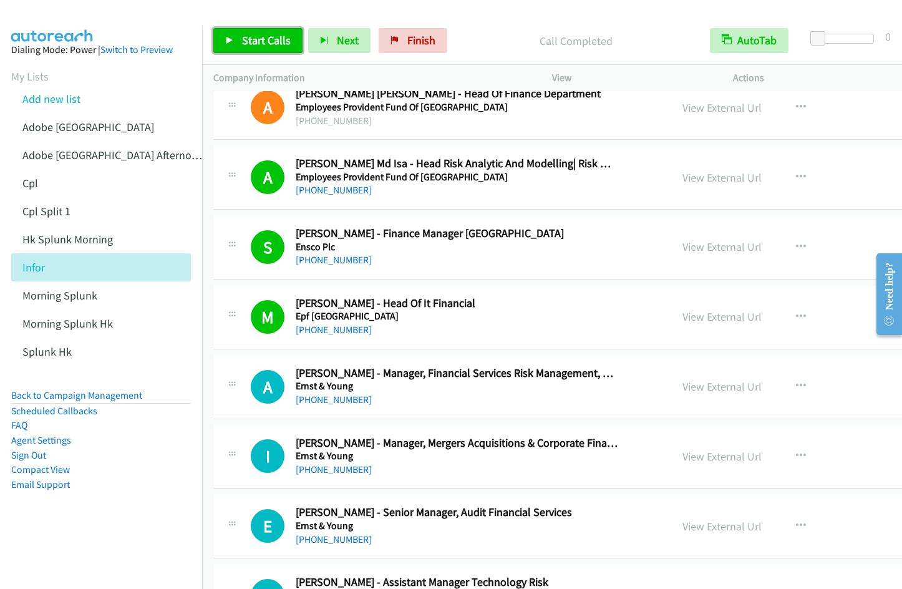
drag, startPoint x: 261, startPoint y: 39, endPoint x: 295, endPoint y: 43, distance: 34.5
click at [261, 39] on span "Start Calls" at bounding box center [266, 40] width 49 height 14
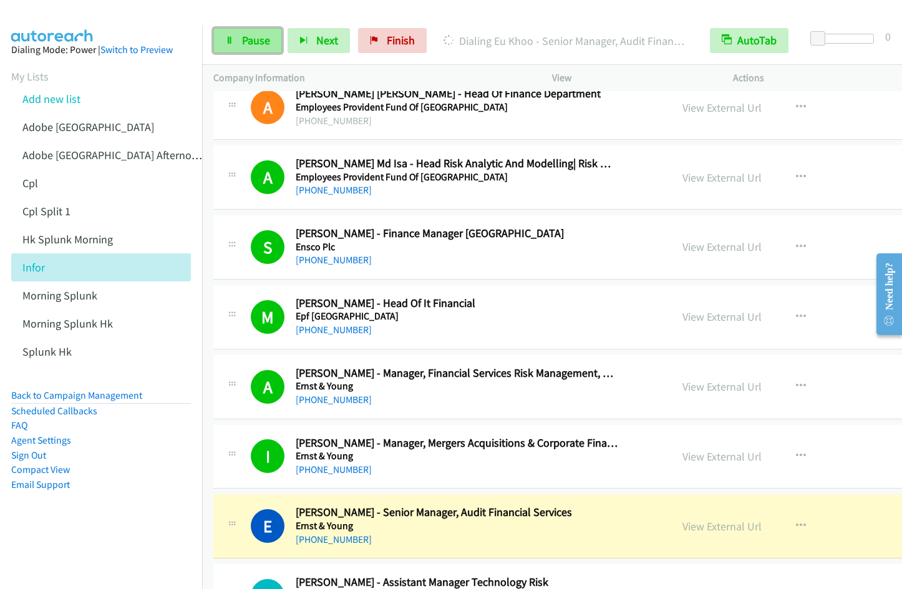
click at [252, 37] on span "Pause" at bounding box center [256, 40] width 28 height 14
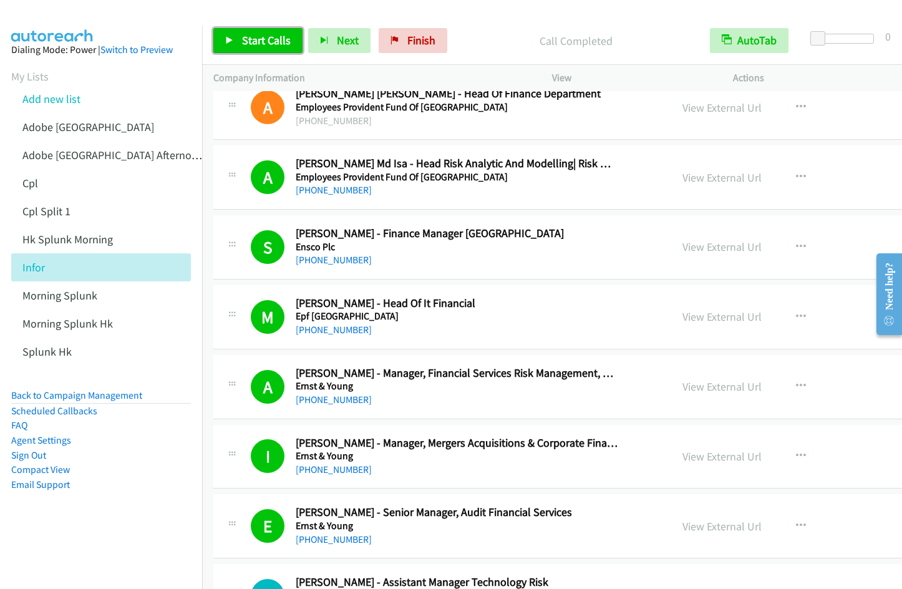
click at [246, 49] on link "Start Calls" at bounding box center [257, 40] width 89 height 25
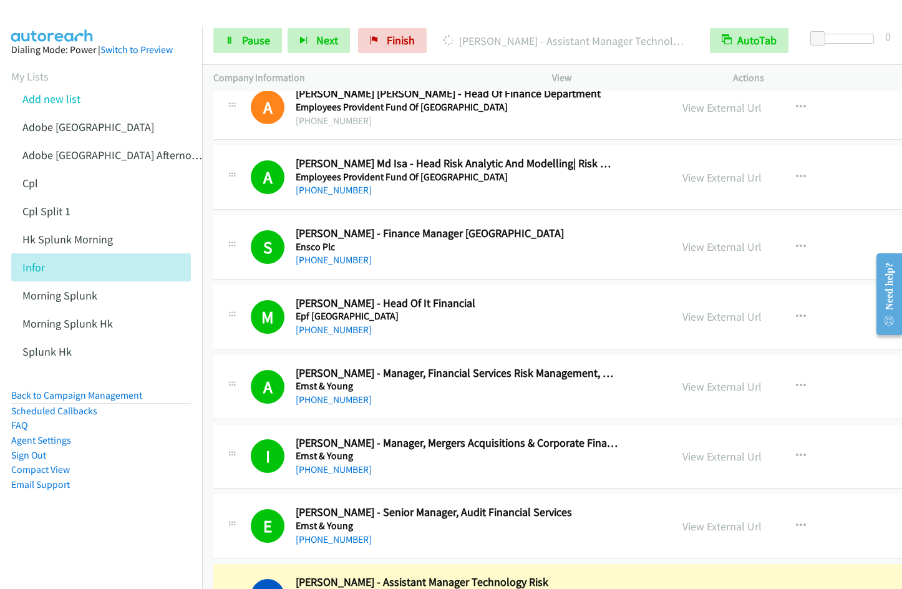
scroll to position [4600, 0]
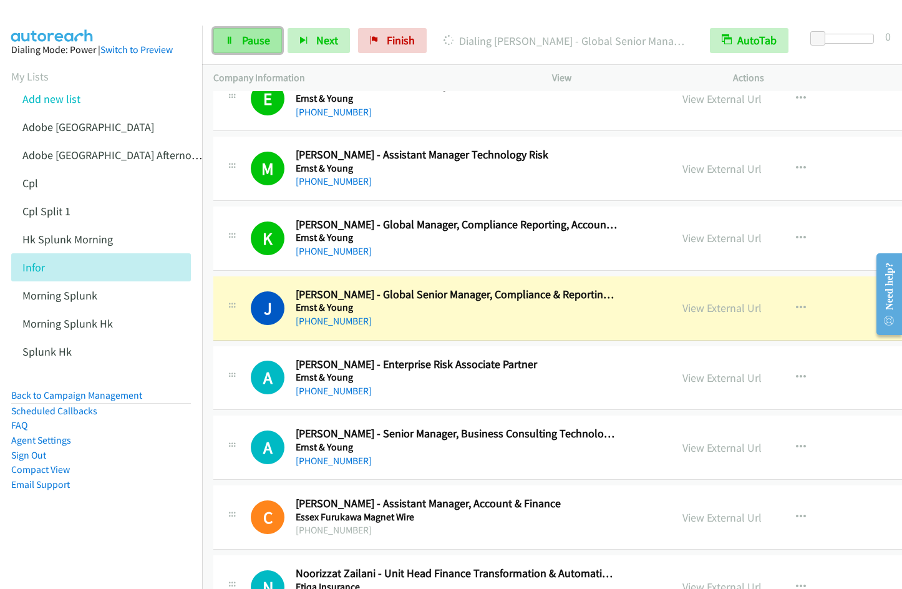
click at [260, 38] on span "Pause" at bounding box center [256, 40] width 28 height 14
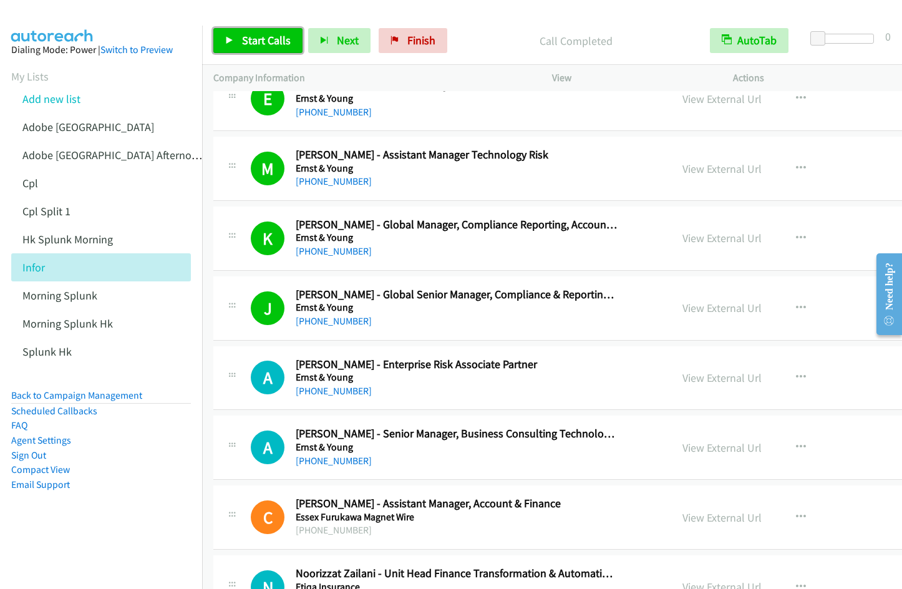
click at [271, 42] on span "Start Calls" at bounding box center [266, 40] width 49 height 14
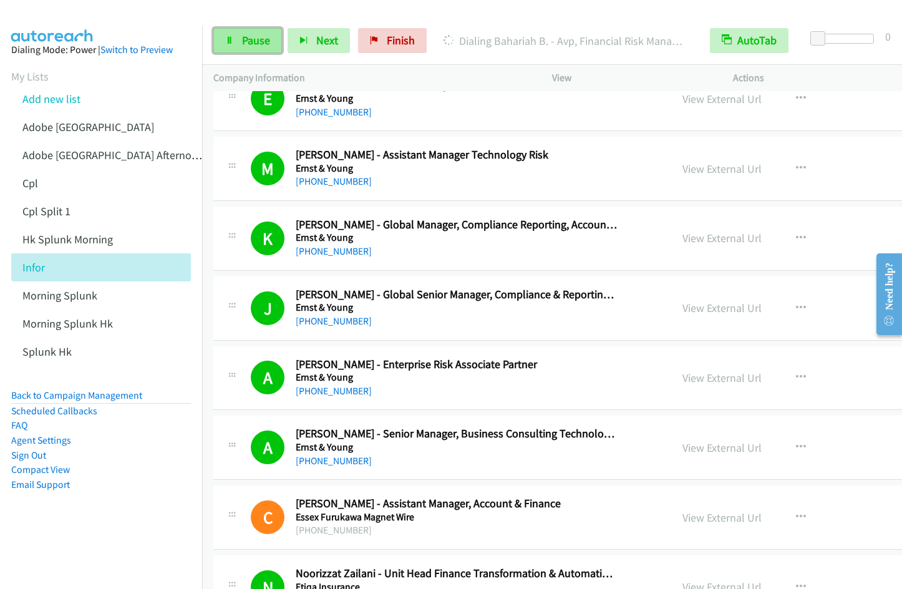
click at [235, 35] on link "Pause" at bounding box center [247, 40] width 69 height 25
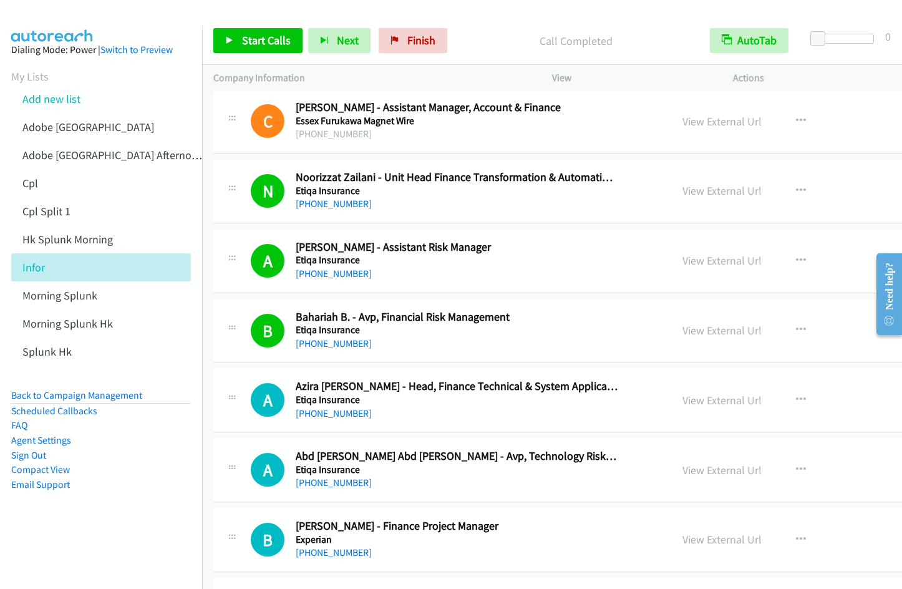
scroll to position [5016, 0]
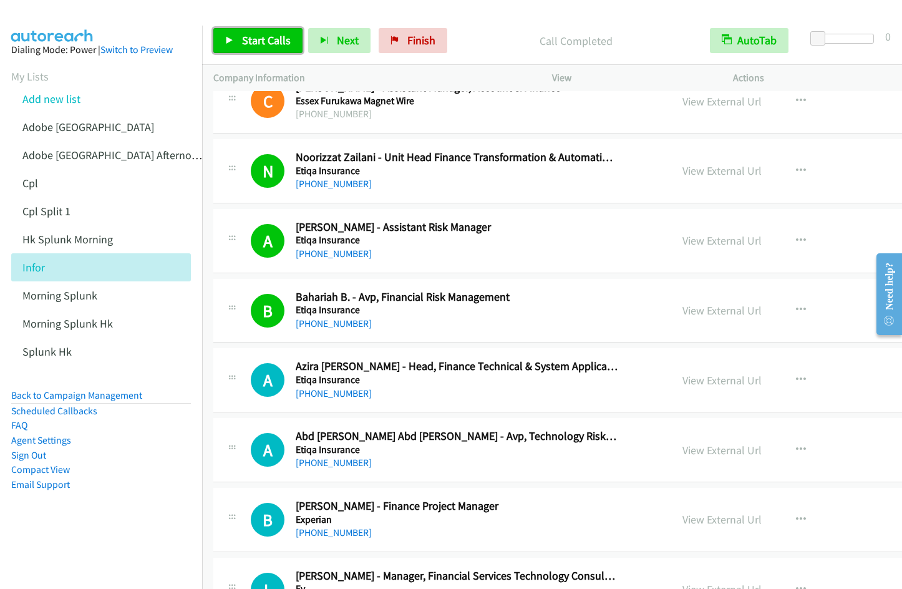
click at [263, 46] on span "Start Calls" at bounding box center [266, 40] width 49 height 14
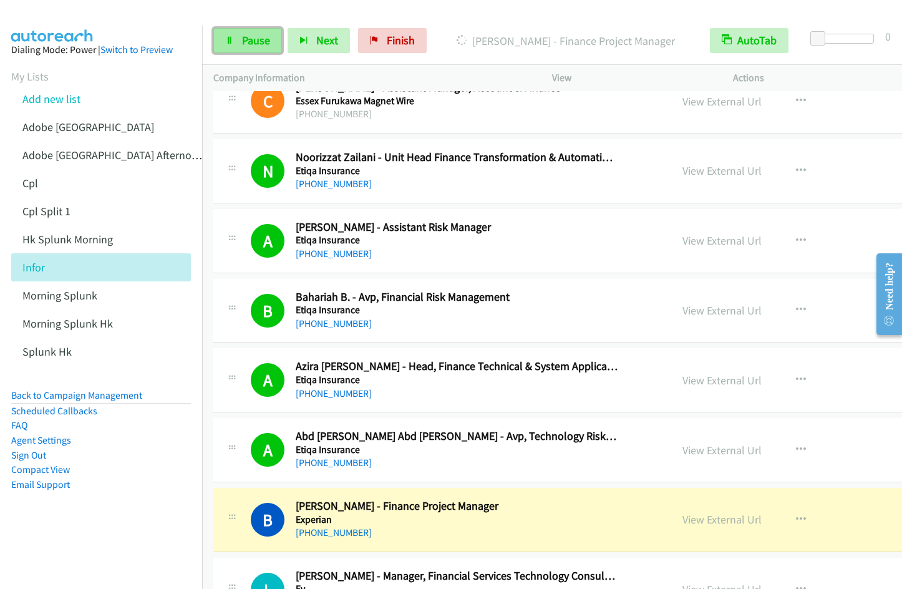
click at [244, 40] on span "Pause" at bounding box center [256, 40] width 28 height 14
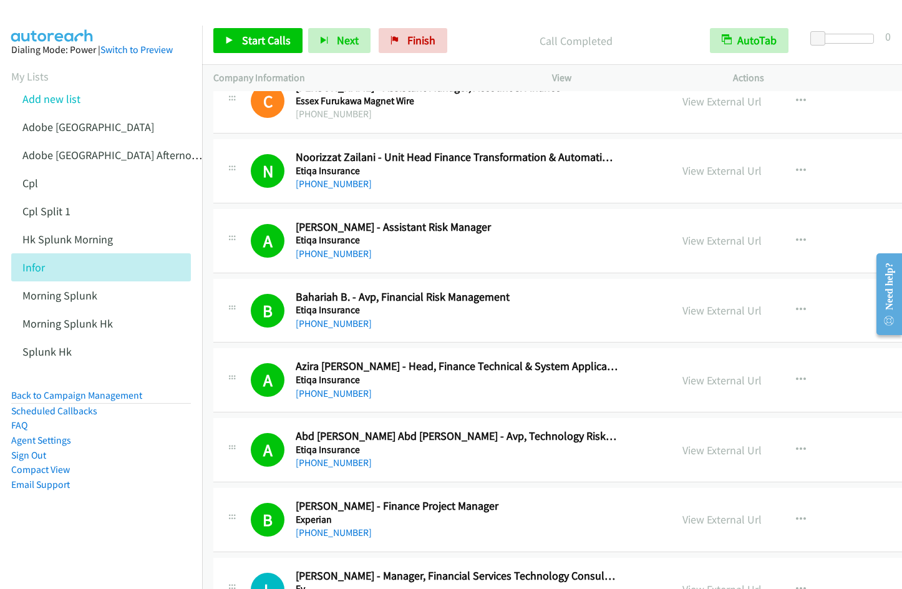
scroll to position [5443, 0]
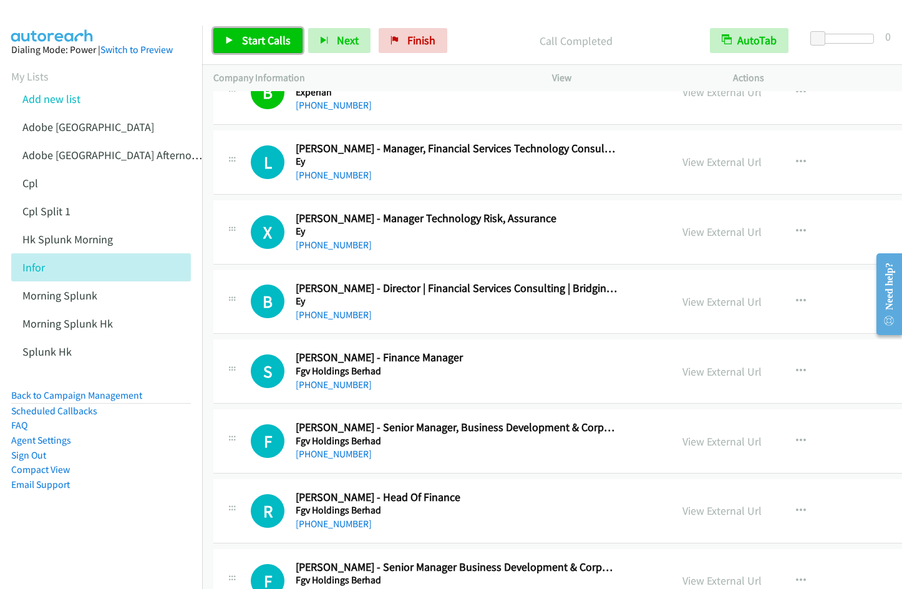
click at [251, 44] on span "Start Calls" at bounding box center [266, 40] width 49 height 14
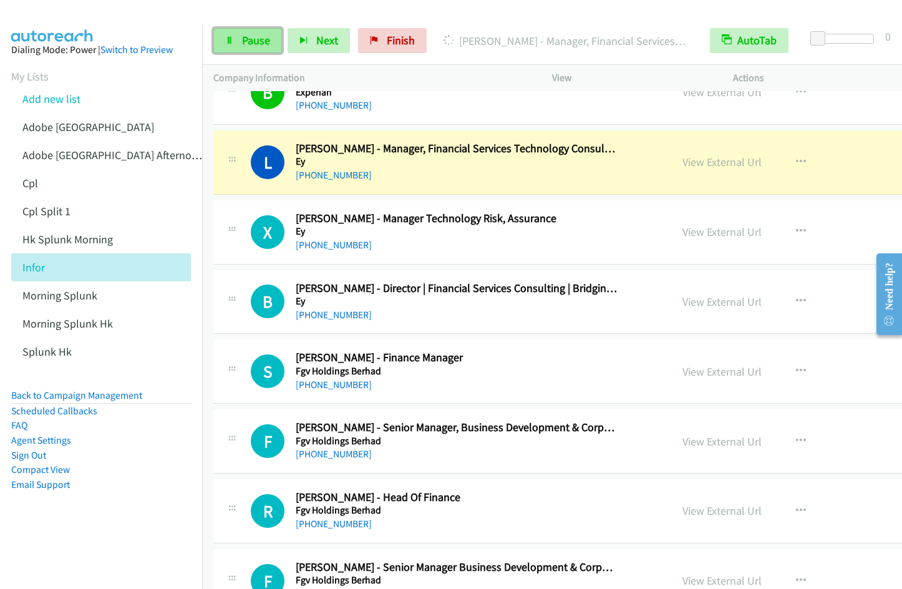
click at [246, 51] on link "Pause" at bounding box center [247, 40] width 69 height 25
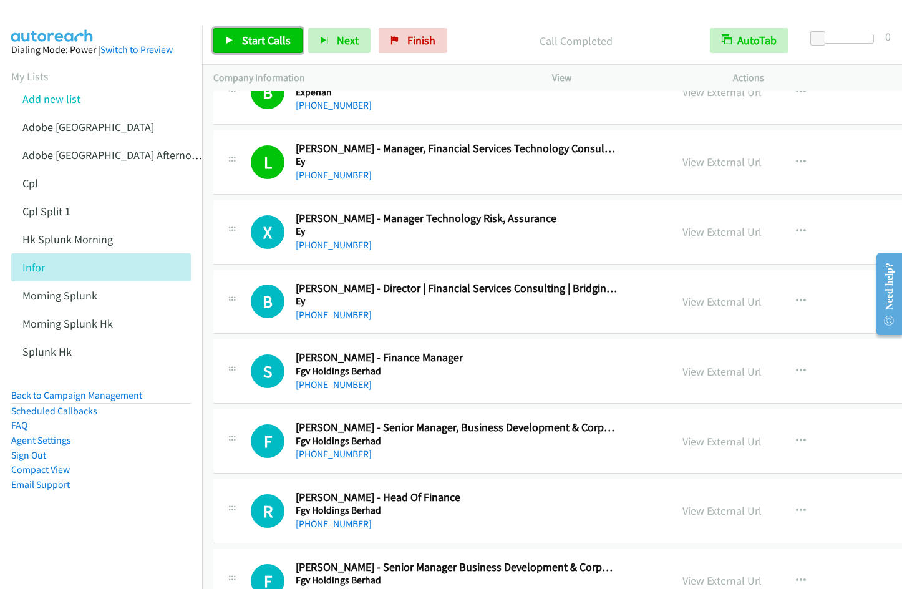
click at [254, 36] on span "Start Calls" at bounding box center [266, 40] width 49 height 14
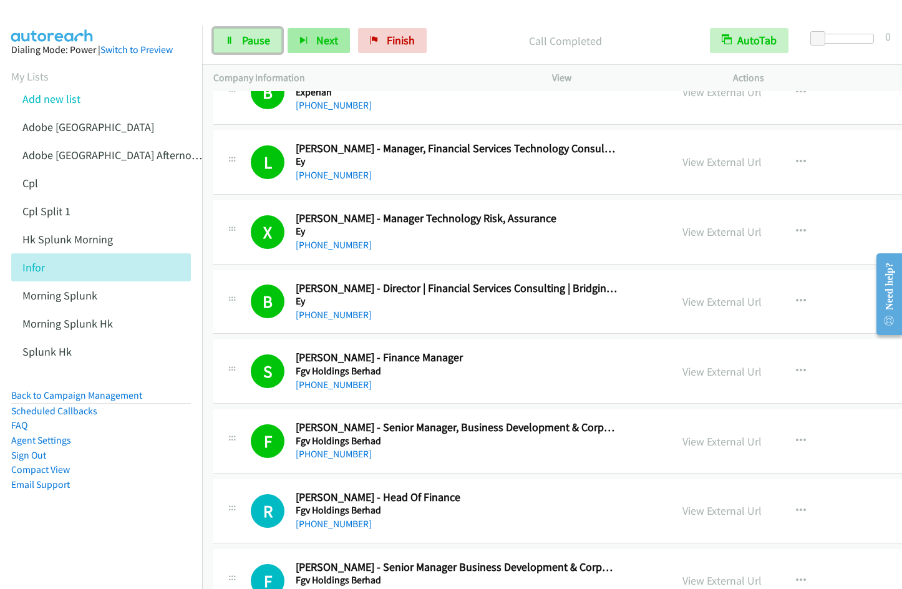
drag, startPoint x: 255, startPoint y: 39, endPoint x: 340, endPoint y: 49, distance: 85.5
click at [255, 39] on span "Pause" at bounding box center [256, 40] width 28 height 14
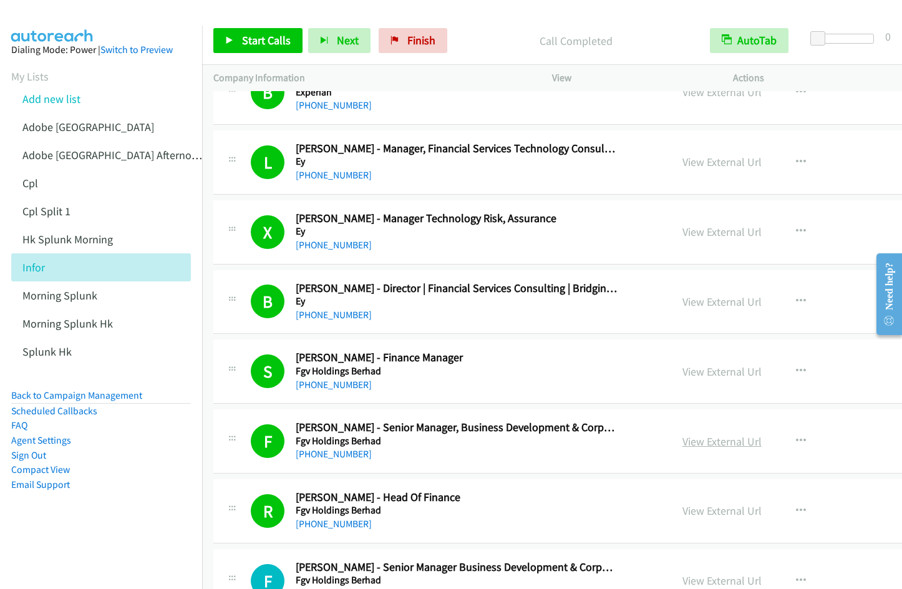
click at [716, 445] on link "View External Url" at bounding box center [721, 441] width 79 height 14
click at [262, 46] on span "Start Calls" at bounding box center [266, 40] width 49 height 14
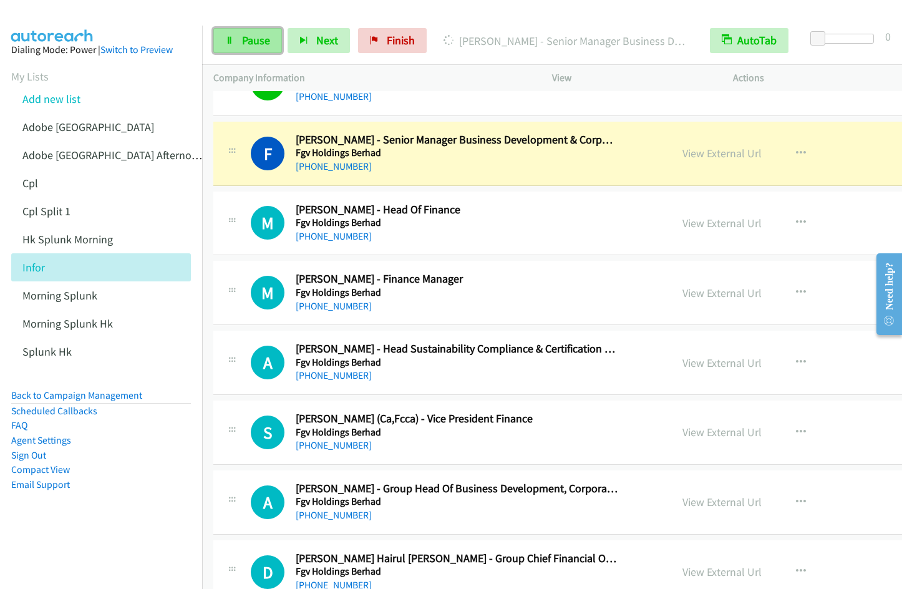
click at [240, 46] on link "Pause" at bounding box center [247, 40] width 69 height 25
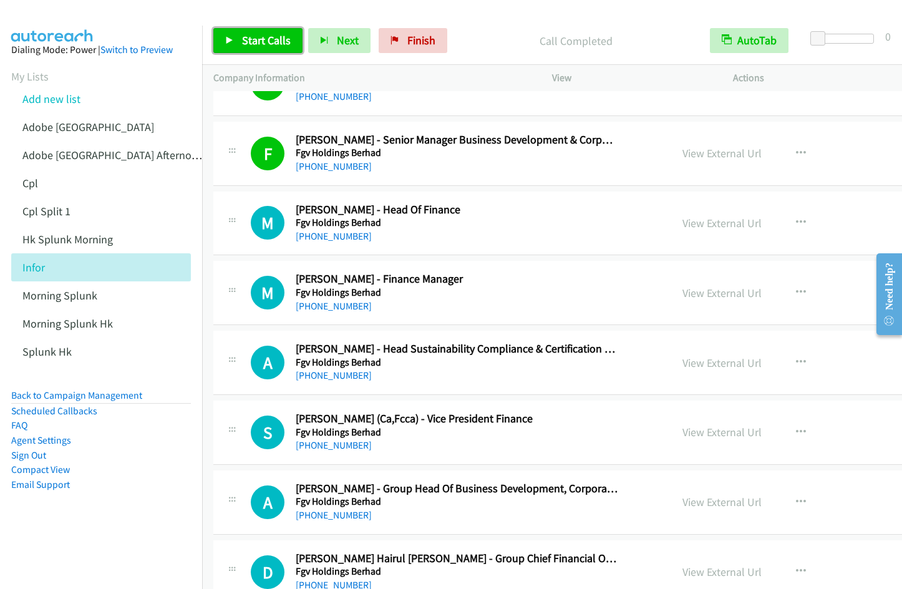
drag, startPoint x: 254, startPoint y: 51, endPoint x: 286, endPoint y: 47, distance: 31.4
click at [254, 51] on link "Start Calls" at bounding box center [257, 40] width 89 height 25
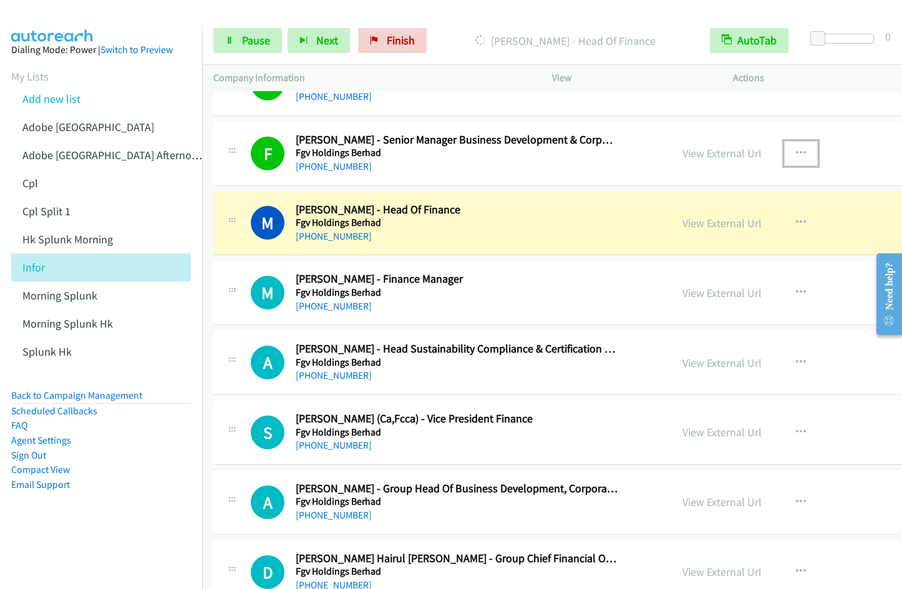
drag, startPoint x: 801, startPoint y: 150, endPoint x: 796, endPoint y: 155, distance: 7.1
click at [801, 150] on icon "button" at bounding box center [801, 153] width 10 height 10
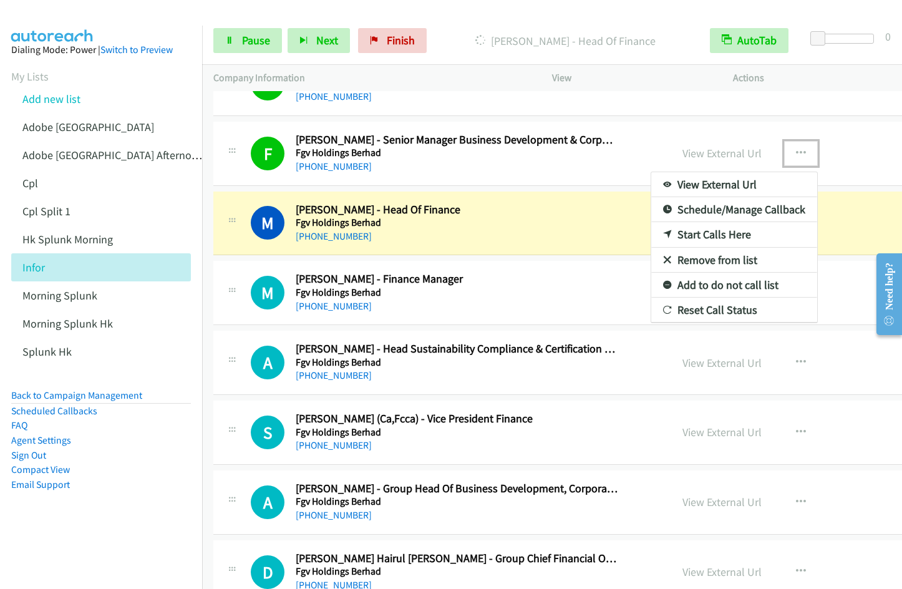
click at [707, 259] on link "Remove from list" at bounding box center [734, 260] width 166 height 25
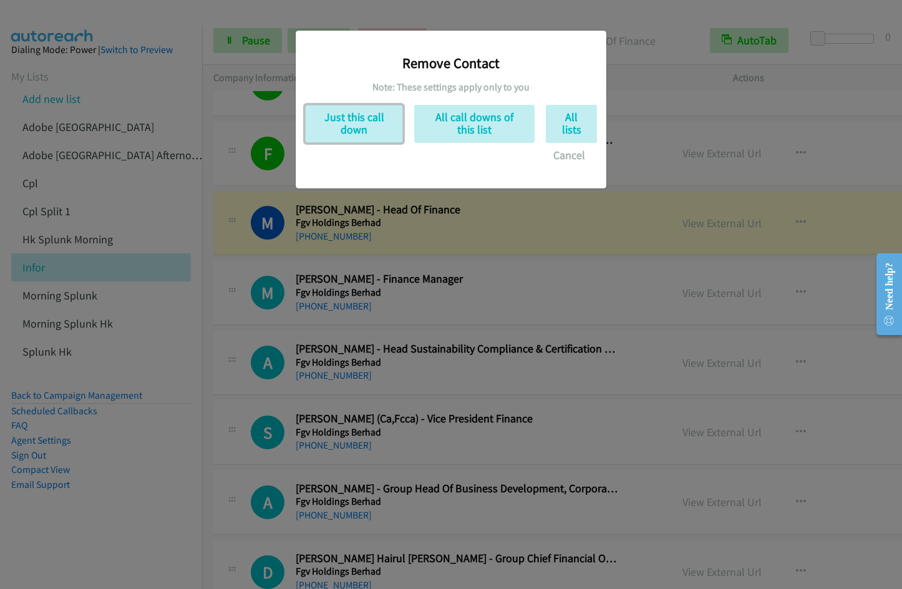
drag, startPoint x: 355, startPoint y: 132, endPoint x: 414, endPoint y: 146, distance: 60.4
click at [356, 132] on button "Just this call down" at bounding box center [354, 124] width 98 height 38
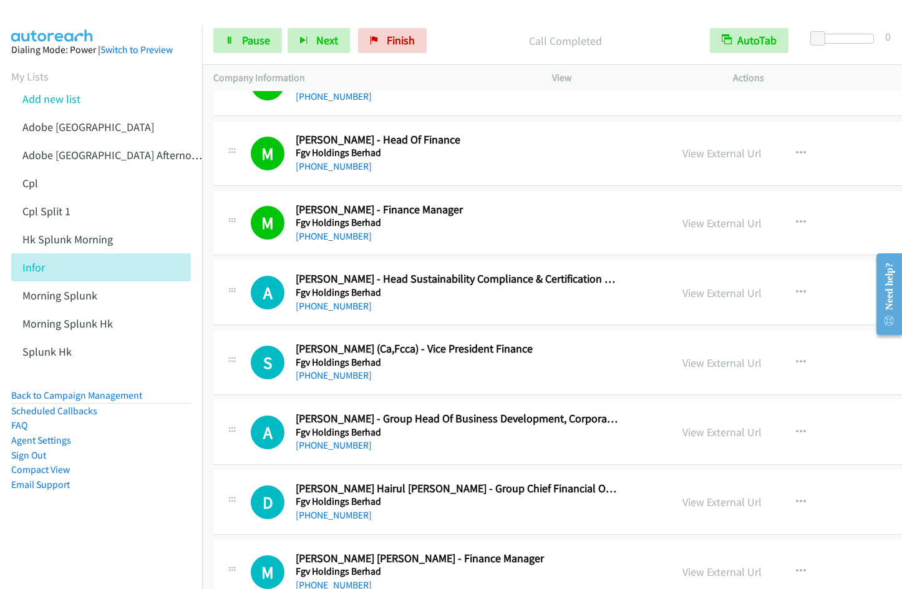
click at [259, 36] on span "Pause" at bounding box center [256, 40] width 28 height 14
